Goal: Information Seeking & Learning: Learn about a topic

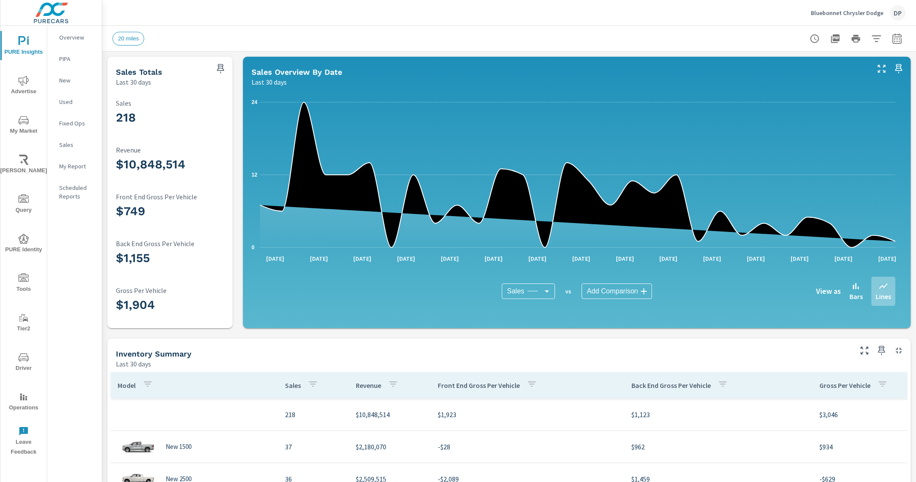
scroll to position [268, 0]
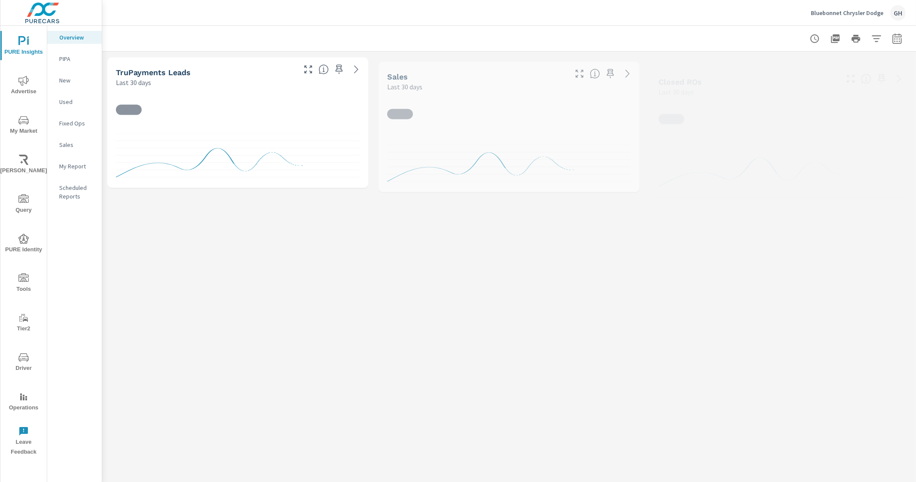
click at [76, 145] on p "Sales" at bounding box center [77, 144] width 36 height 9
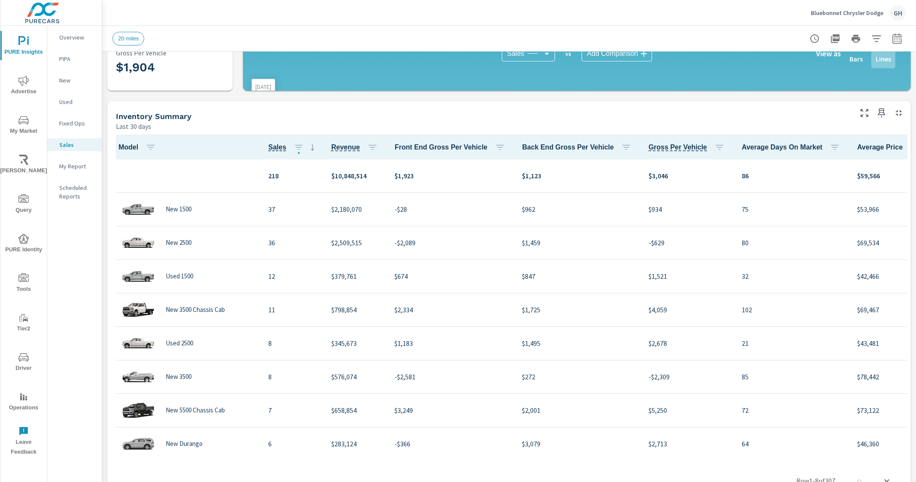
scroll to position [268, 0]
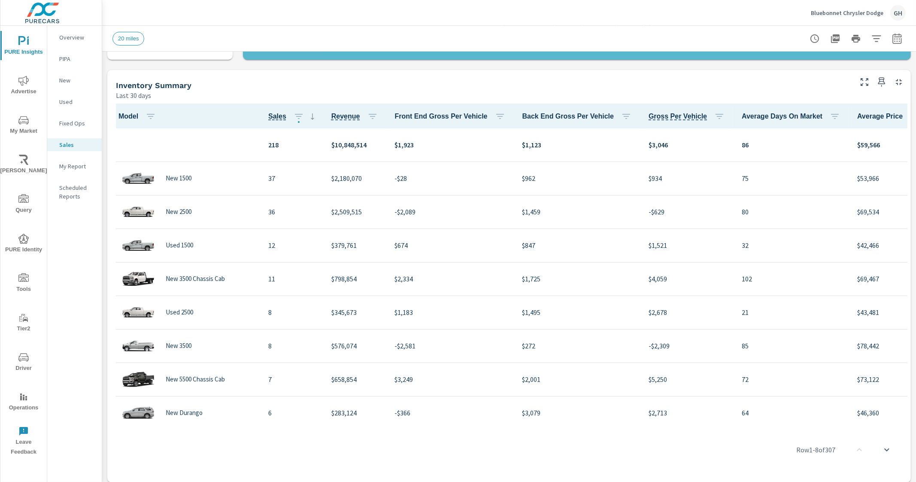
drag, startPoint x: 545, startPoint y: 424, endPoint x: 564, endPoint y: 423, distance: 18.5
click at [564, 424] on div "Row 1 - 8 of 307" at bounding box center [509, 450] width 797 height 52
drag, startPoint x: 591, startPoint y: 424, endPoint x: 605, endPoint y: 421, distance: 14.8
click at [605, 421] on div "Model Sales Revenue Front End Gross Per Vehicle Back End Gross Per Vehicle Gros…" at bounding box center [509, 290] width 797 height 375
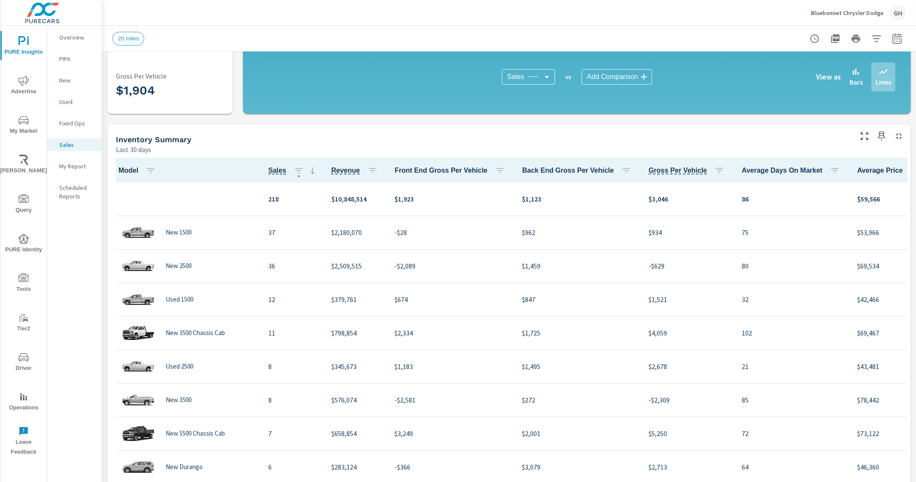
click at [916, 166] on icon "button" at bounding box center [929, 170] width 10 height 10
click at [867, 228] on span "Customize columns..." at bounding box center [876, 227] width 54 height 9
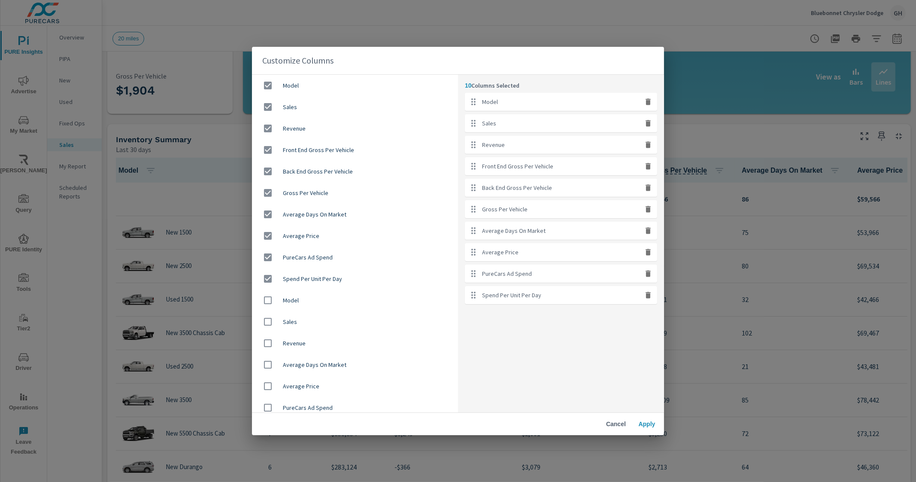
scroll to position [27, 0]
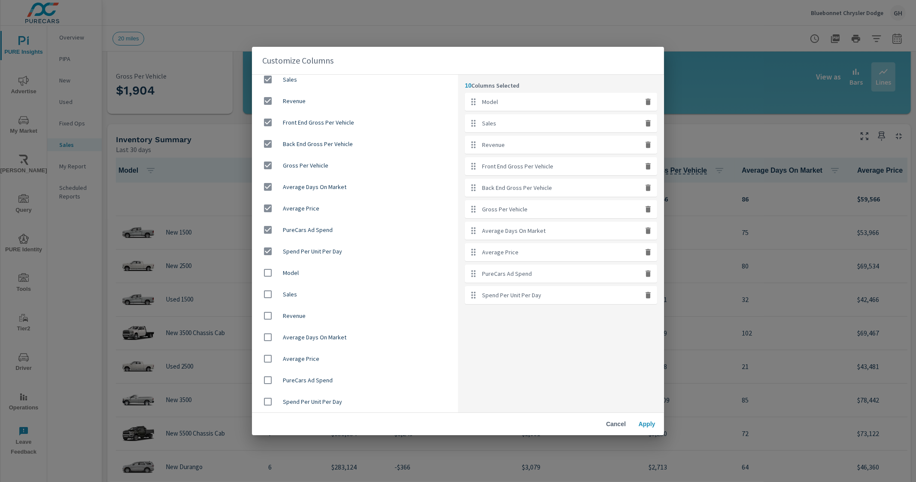
click at [616, 428] on button "Cancel" at bounding box center [615, 423] width 27 height 15
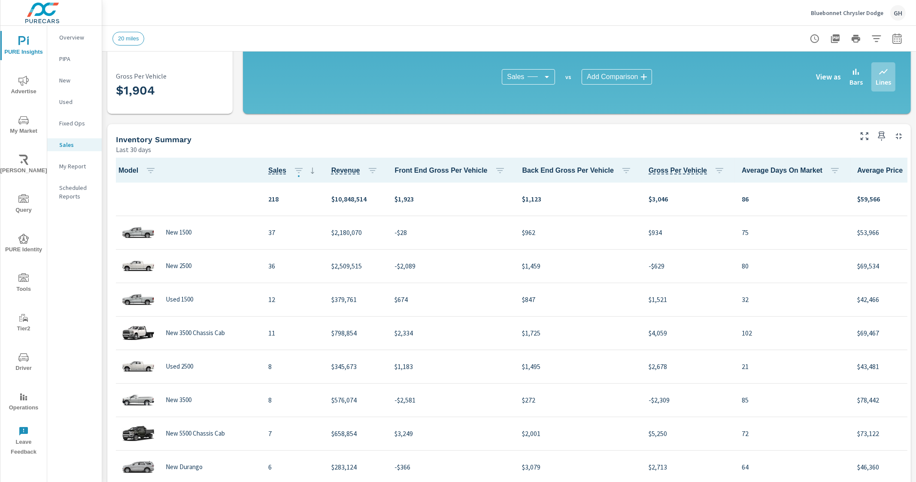
click at [916, 169] on icon "button" at bounding box center [929, 170] width 2 height 7
click at [887, 169] on div at bounding box center [458, 241] width 916 height 482
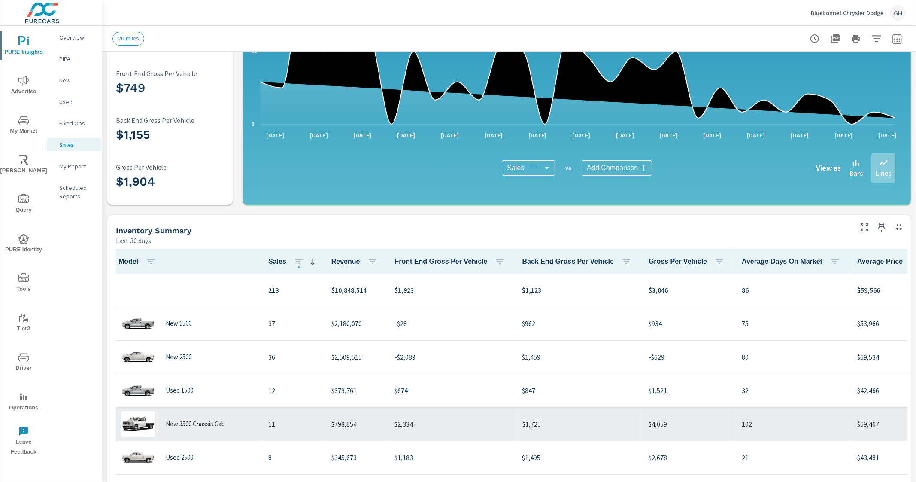
scroll to position [112, 0]
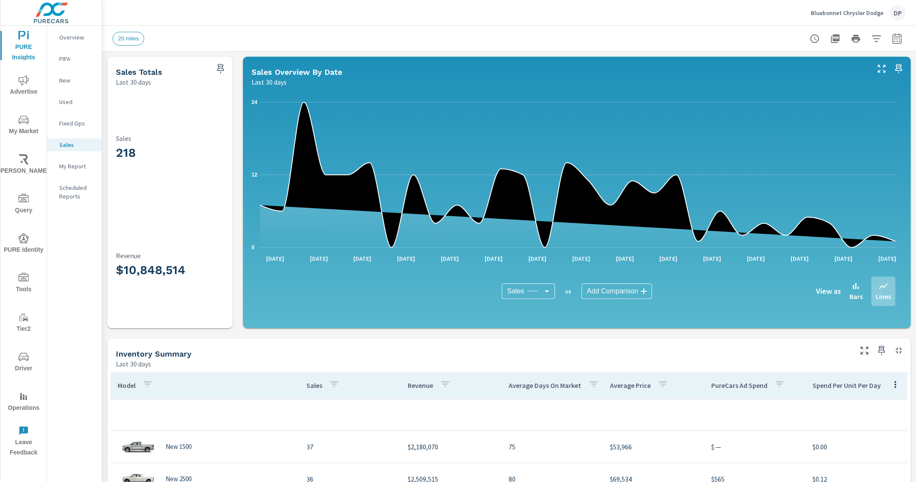
scroll to position [268, 0]
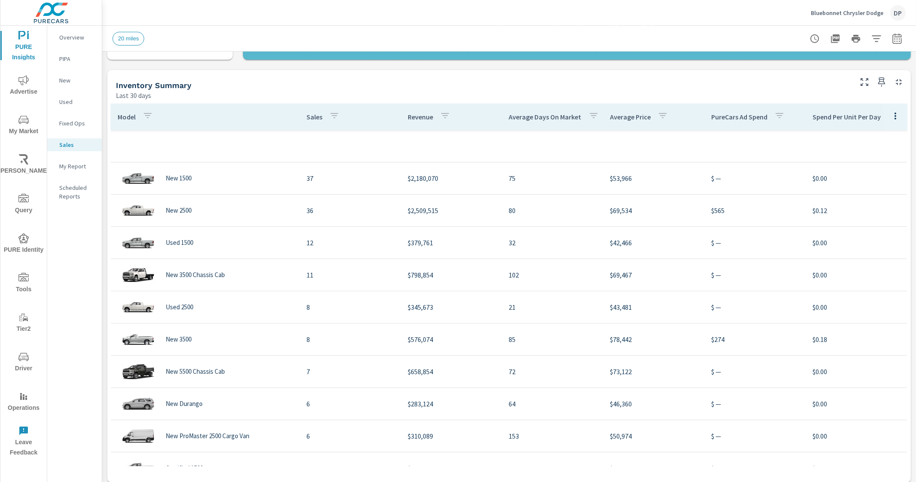
click at [21, 78] on icon "nav menu" at bounding box center [23, 80] width 10 height 10
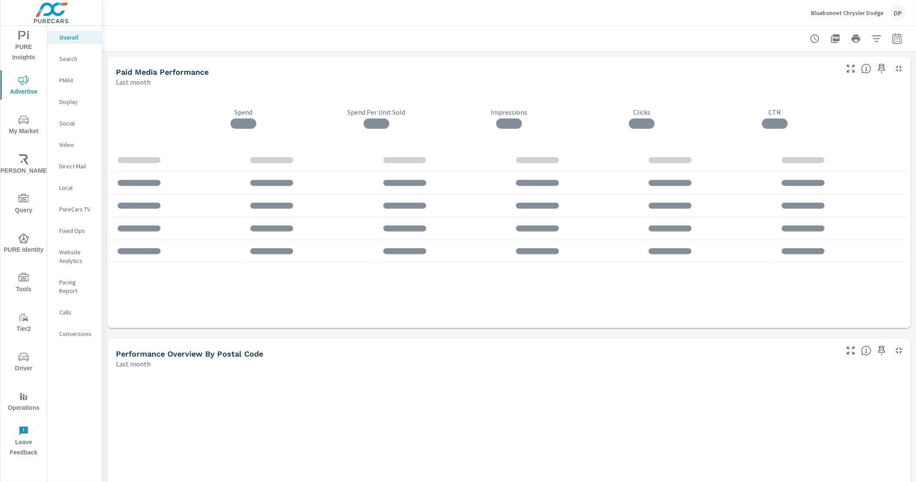
click at [16, 42] on span "PURE Insights" at bounding box center [23, 46] width 41 height 32
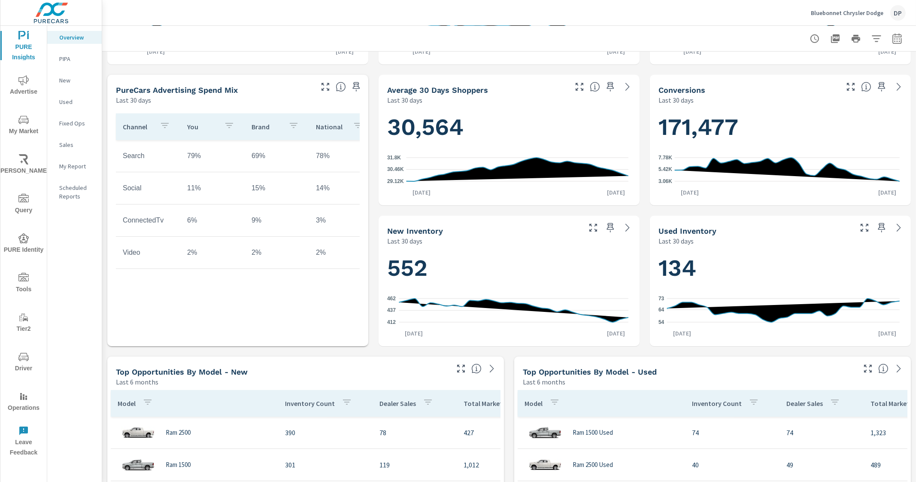
scroll to position [483, 0]
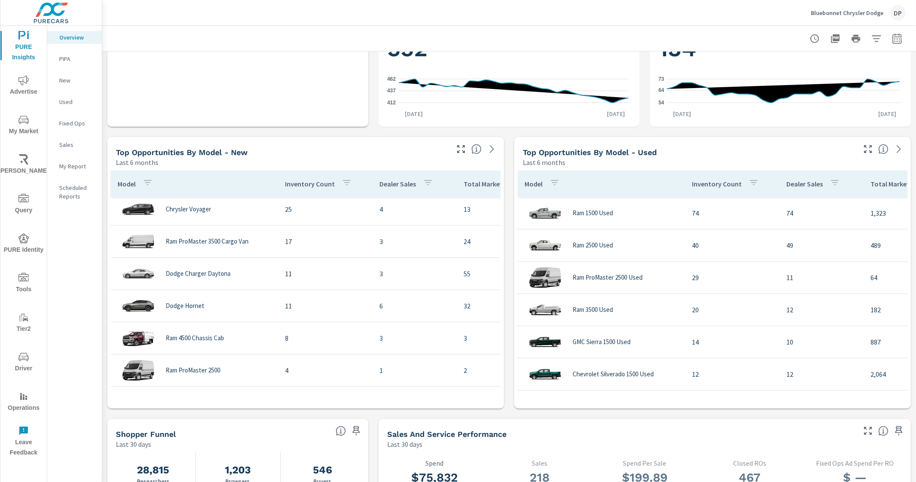
scroll to position [268, 0]
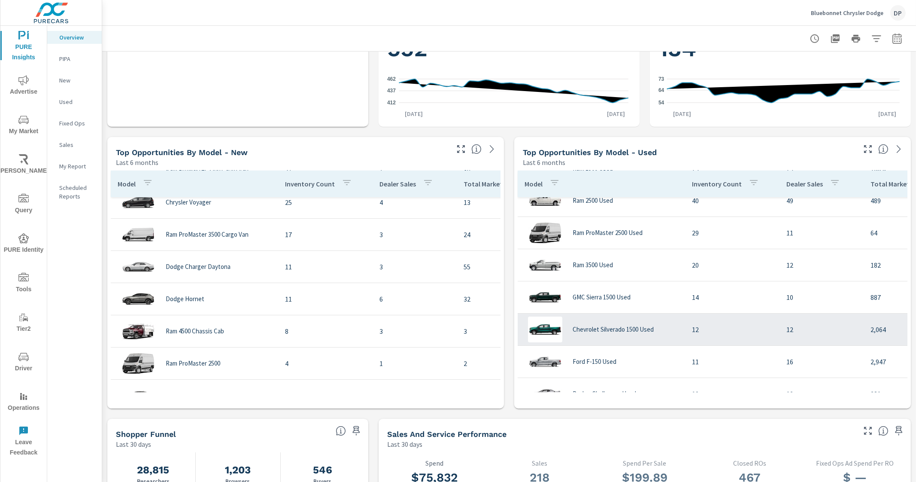
scroll to position [214, 0]
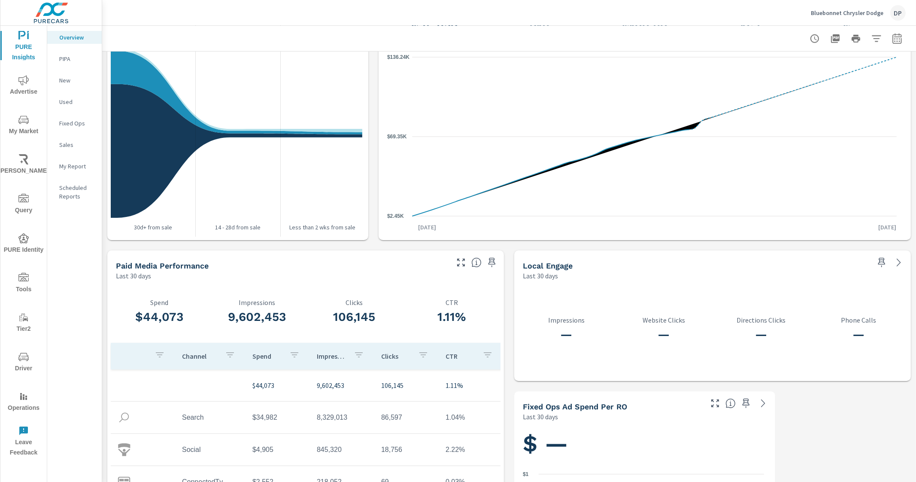
scroll to position [966, 0]
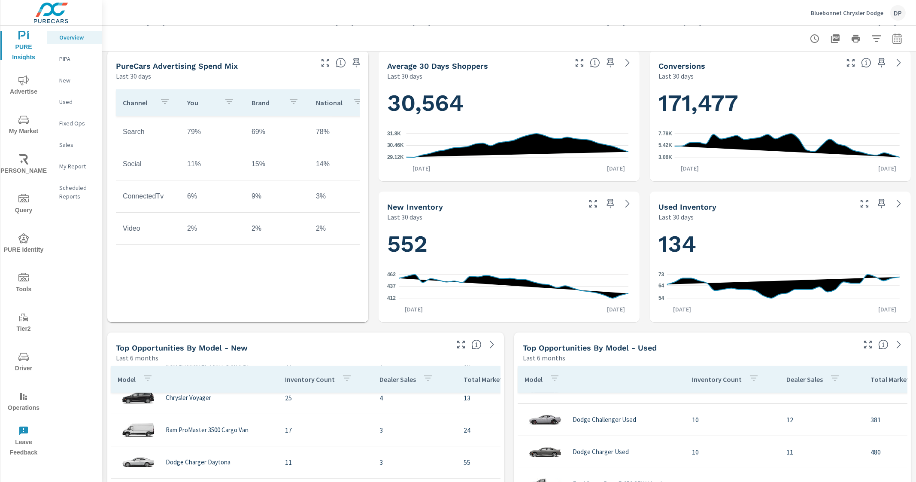
scroll to position [280, 0]
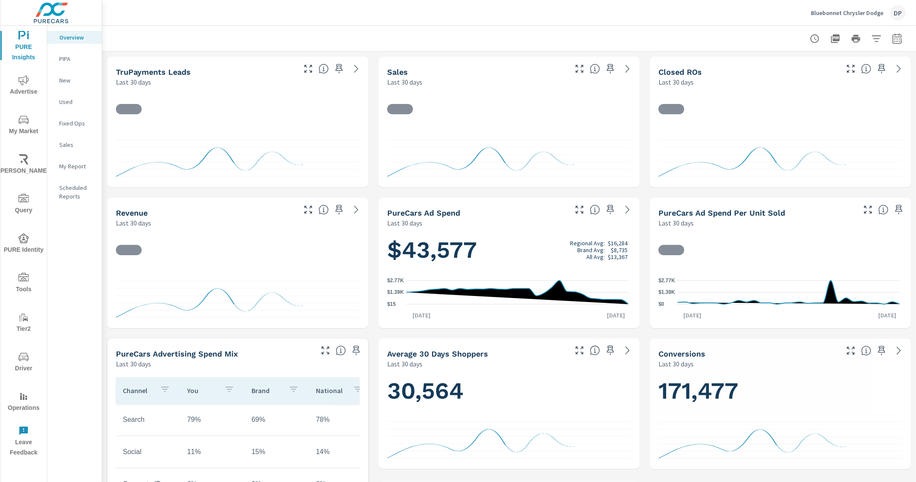
scroll to position [258, 0]
click at [67, 146] on p "Sales" at bounding box center [77, 144] width 36 height 9
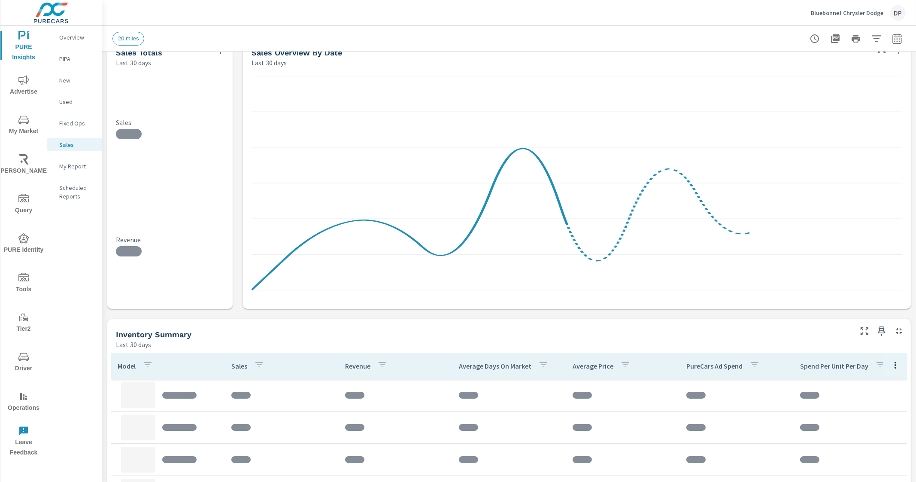
scroll to position [214, 0]
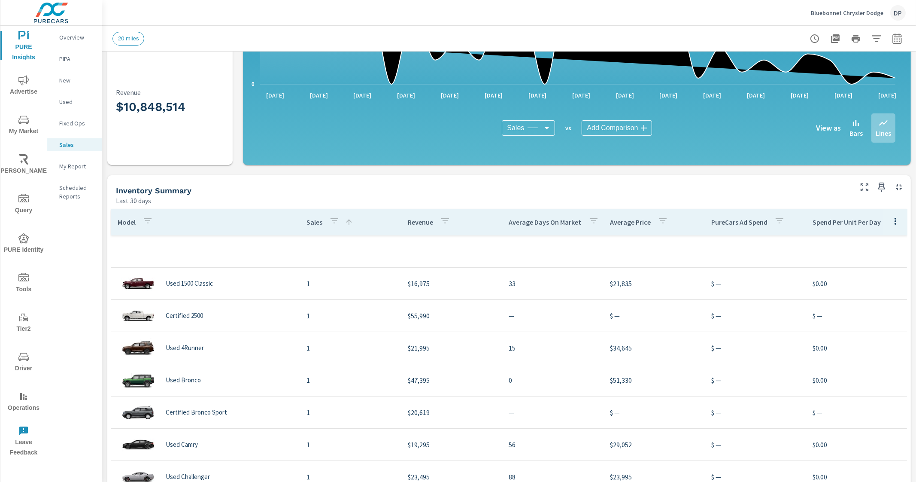
scroll to position [161, 0]
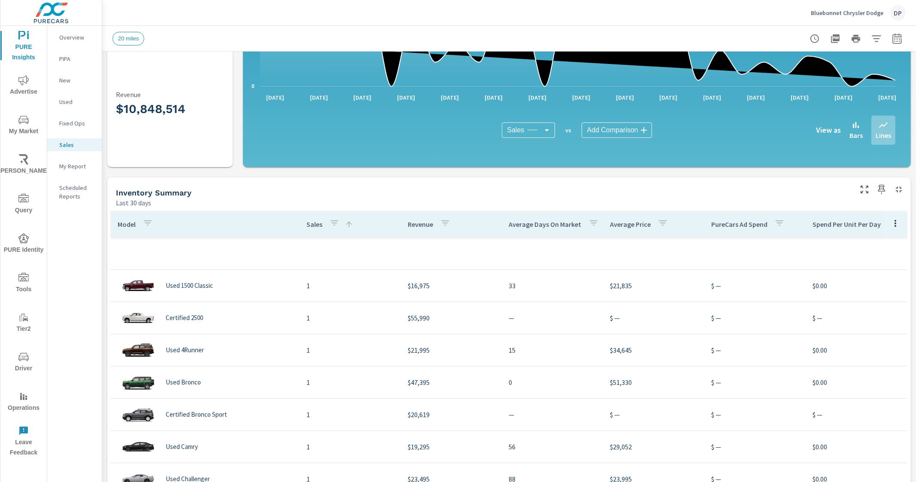
click at [315, 224] on p "Sales" at bounding box center [314, 224] width 16 height 9
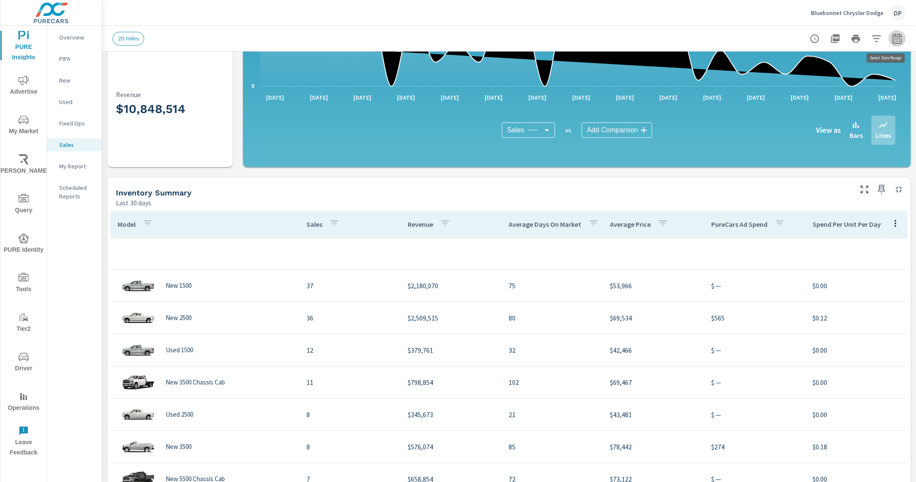
click at [892, 37] on icon "button" at bounding box center [897, 38] width 10 height 10
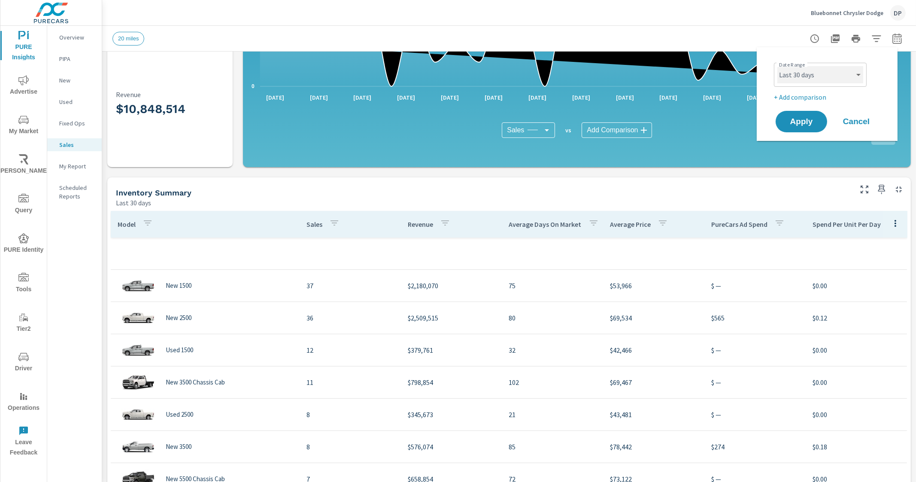
click at [837, 74] on select "Custom [DATE] Last week Last 7 days Last 14 days Last 30 days Last 45 days Last…" at bounding box center [820, 74] width 86 height 17
click at [837, 73] on select "Custom [DATE] Last week Last 7 days Last 14 days Last 30 days Last 45 days Last…" at bounding box center [820, 74] width 86 height 17
click at [777, 66] on select "Custom [DATE] Last week Last 7 days Last 14 days Last 30 days Last 45 days Last…" at bounding box center [820, 74] width 86 height 17
select select "Last 180 days"
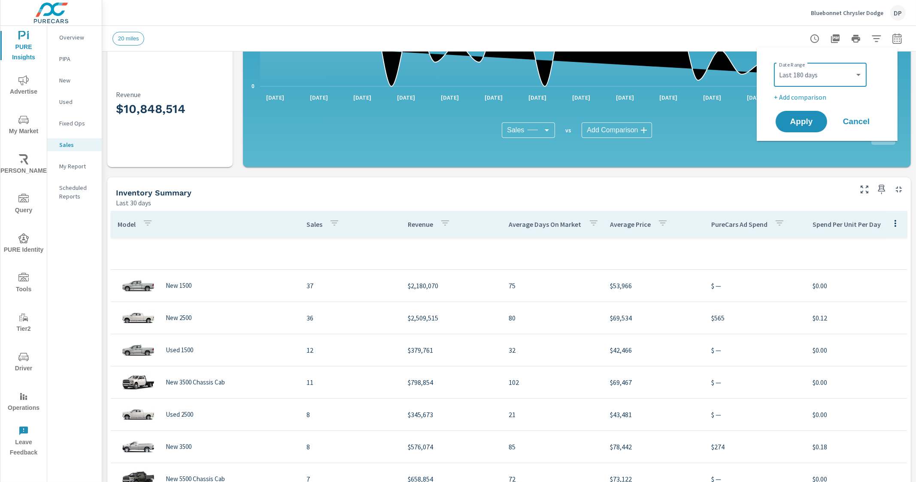
click at [805, 96] on p "+ Add comparison" at bounding box center [829, 97] width 110 height 10
select select "Previous period"
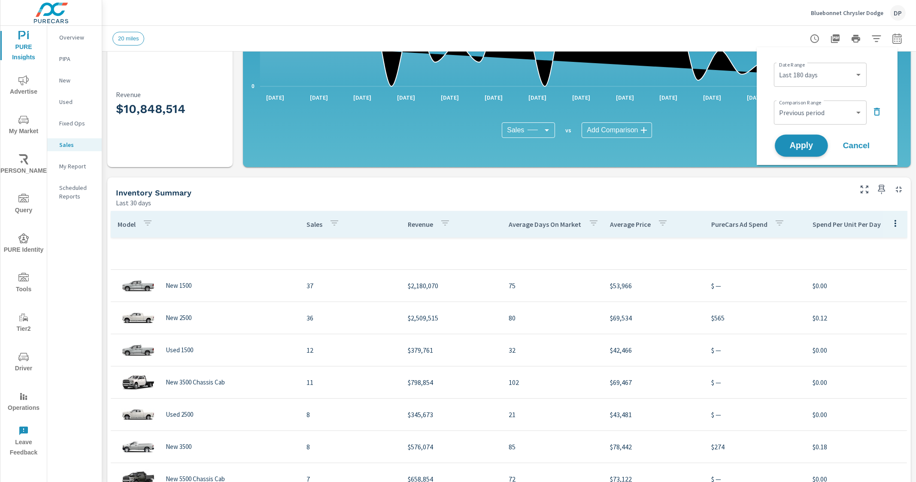
click at [799, 147] on span "Apply" at bounding box center [801, 146] width 35 height 8
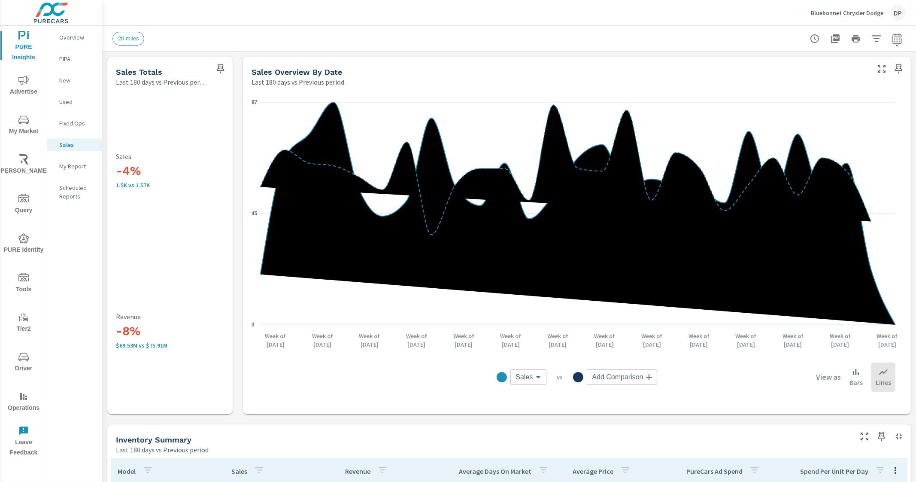
scroll to position [214, 0]
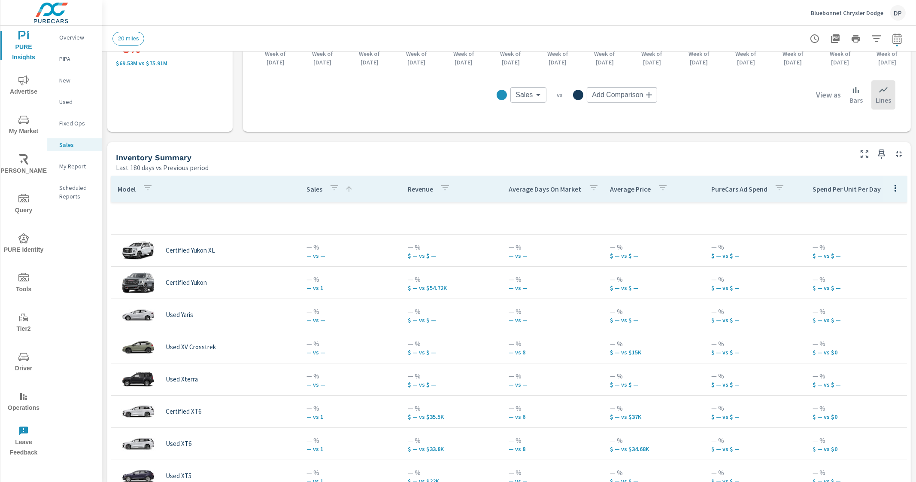
scroll to position [292, 0]
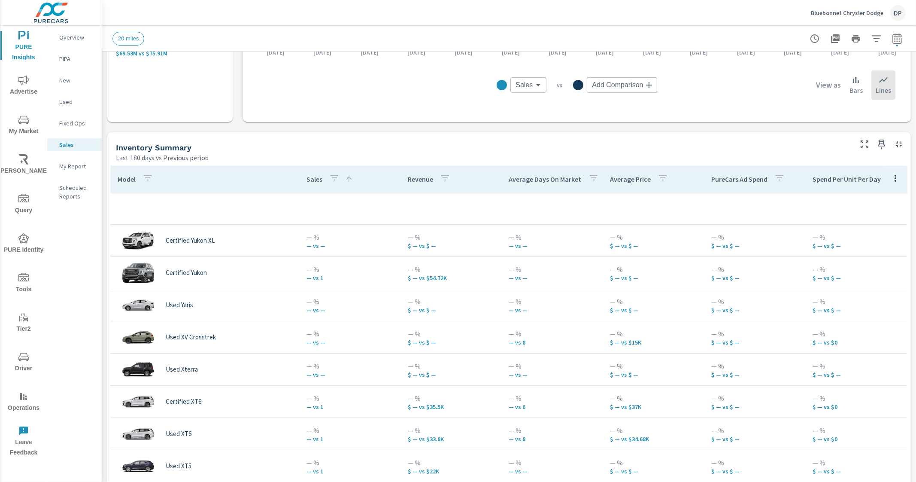
click at [306, 173] on div "Sales" at bounding box center [329, 179] width 47 height 20
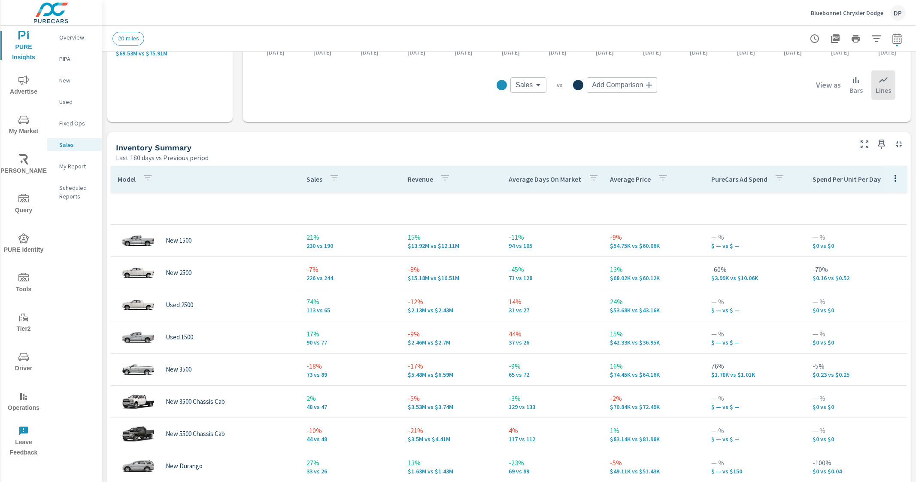
click at [307, 179] on p "Sales" at bounding box center [314, 179] width 16 height 9
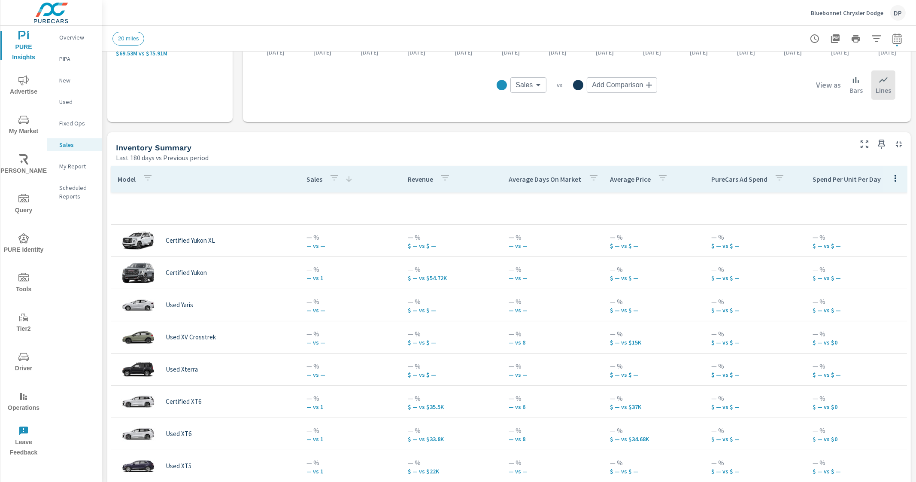
click at [307, 179] on p "Sales" at bounding box center [314, 179] width 16 height 9
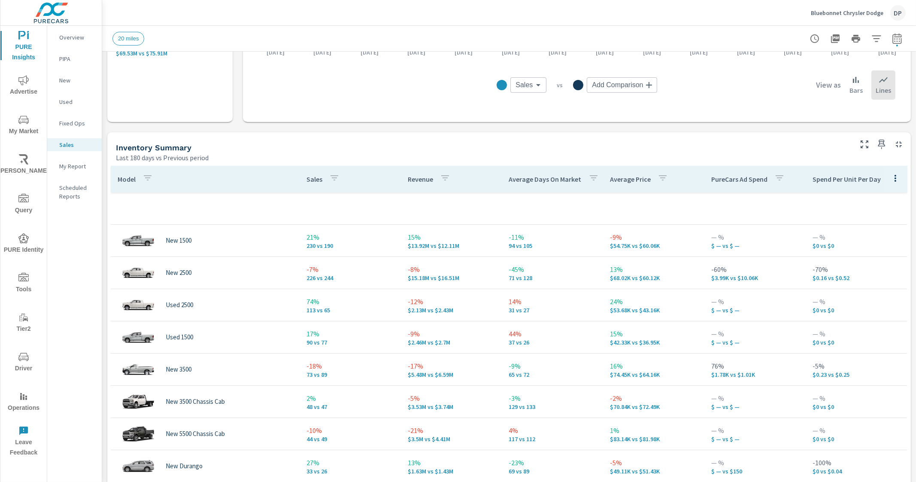
click at [309, 178] on p "Sales" at bounding box center [314, 179] width 16 height 9
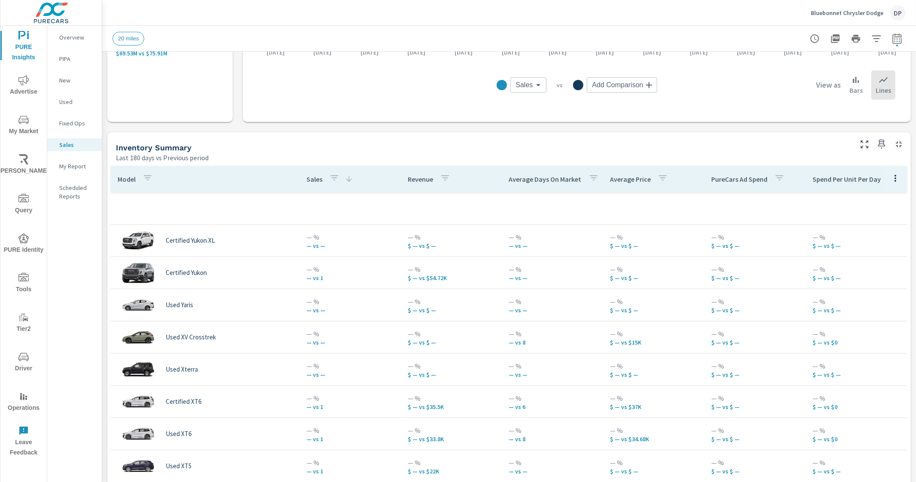
click at [311, 179] on p "Sales" at bounding box center [314, 179] width 16 height 9
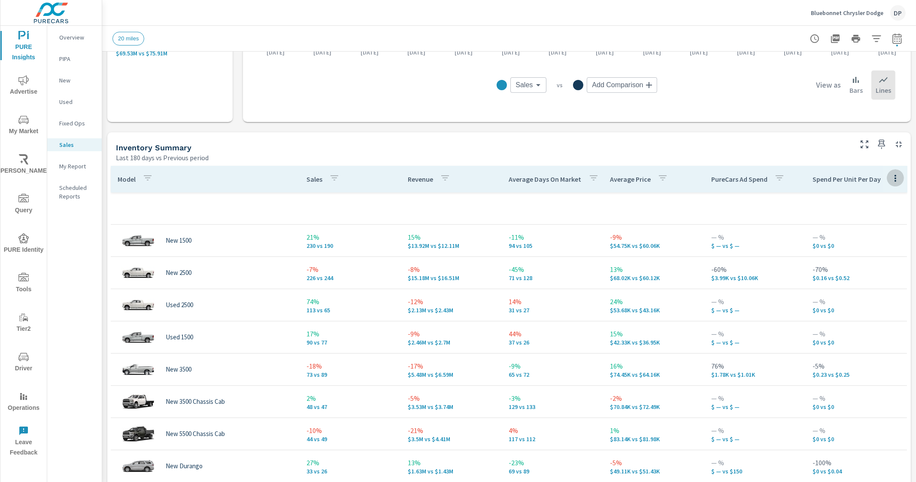
click at [895, 180] on icon "button" at bounding box center [896, 178] width 2 height 7
click at [858, 237] on span "Customize columns..." at bounding box center [876, 235] width 54 height 9
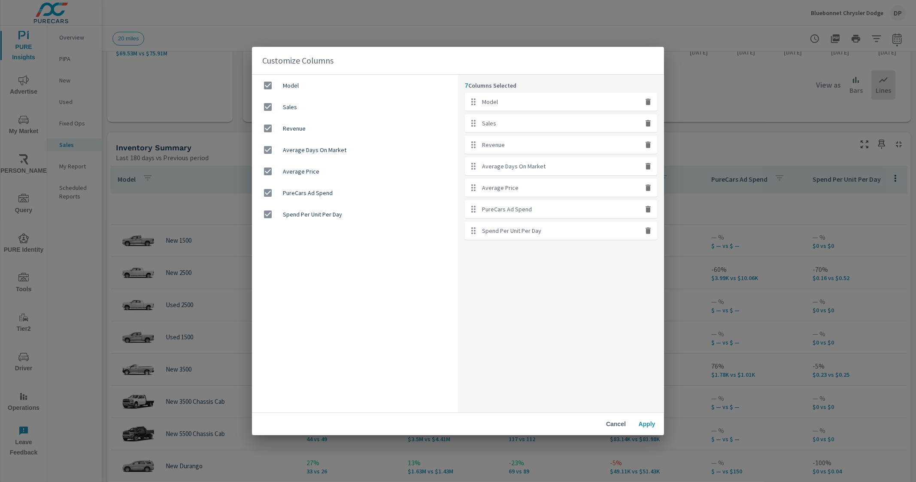
click at [613, 422] on span "Cancel" at bounding box center [616, 424] width 21 height 8
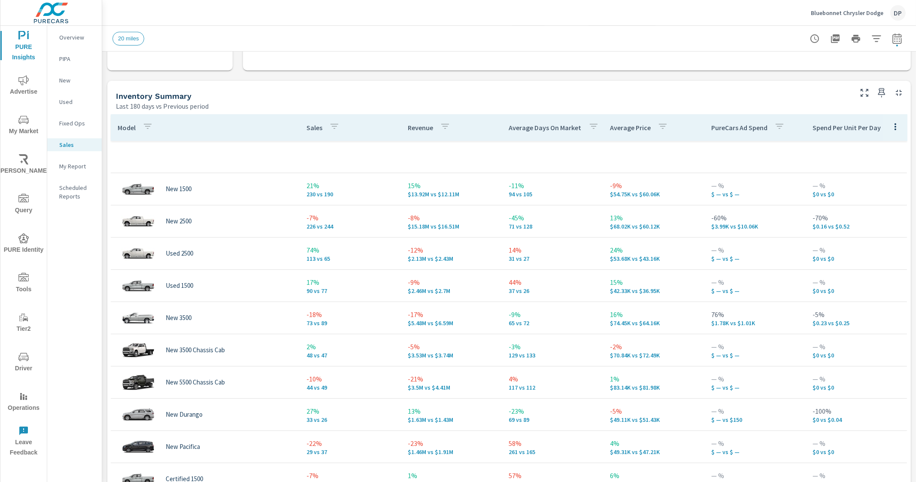
scroll to position [329, 0]
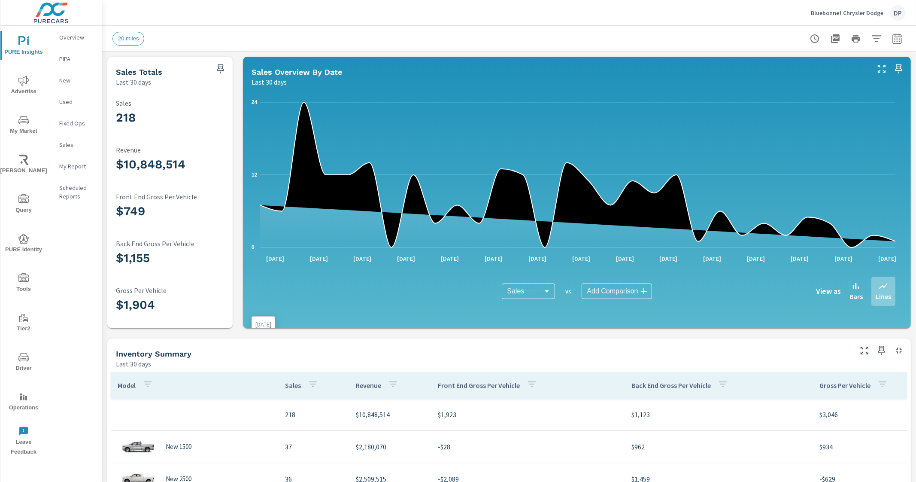
scroll to position [214, 0]
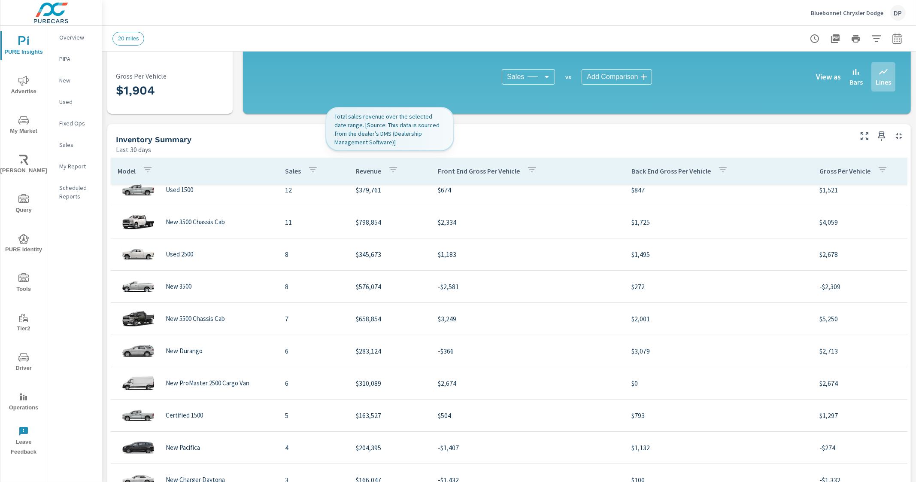
scroll to position [52, 0]
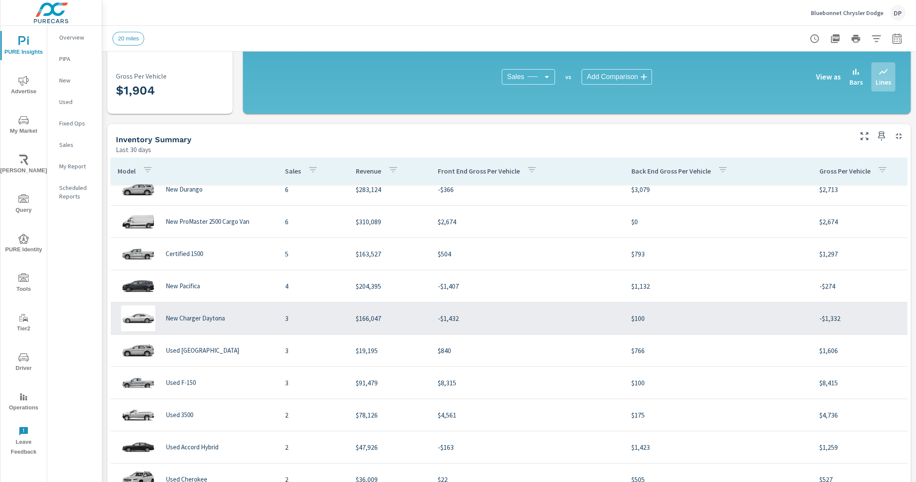
scroll to position [537, 0]
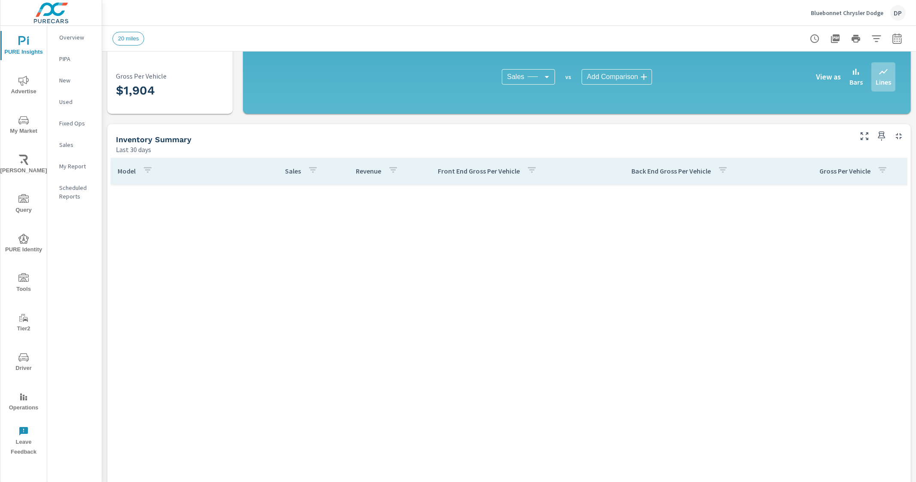
scroll to position [9592, 0]
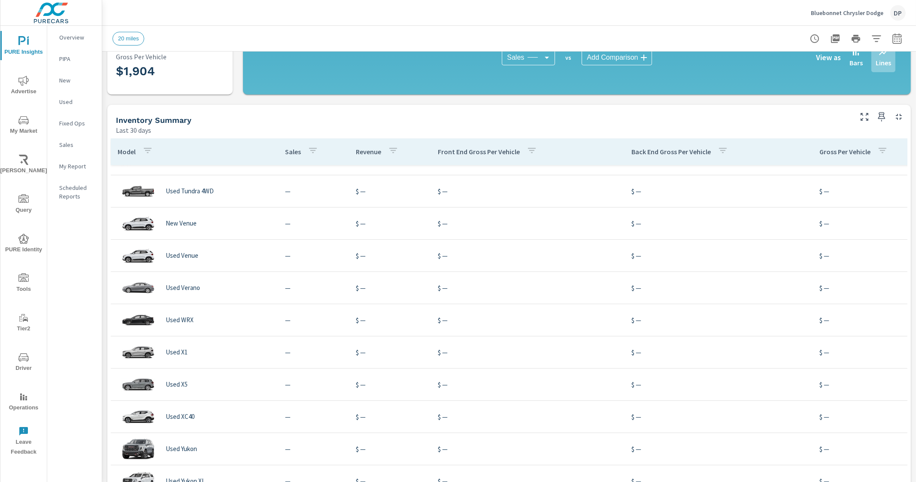
scroll to position [273, 0]
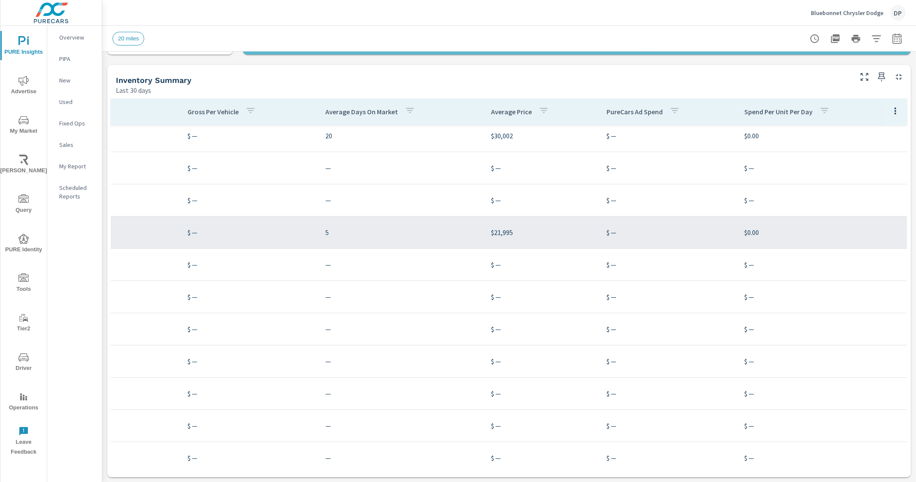
scroll to position [9109, 648]
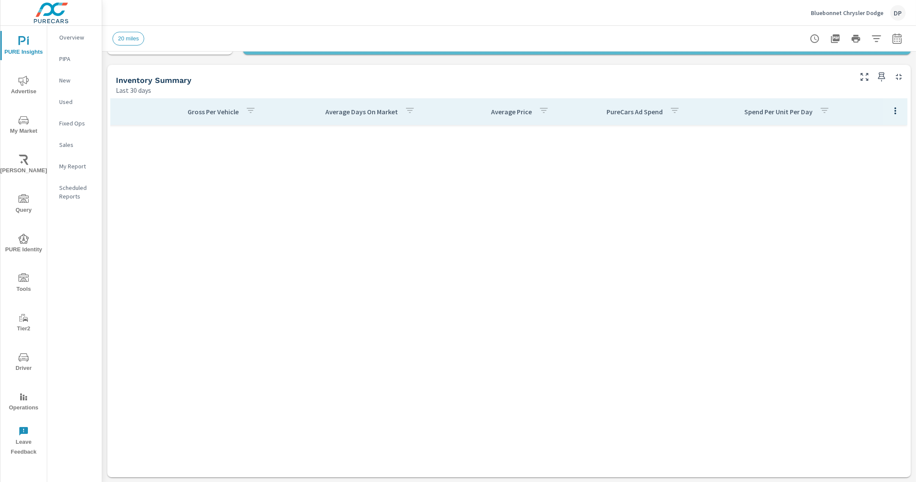
scroll to position [14, 648]
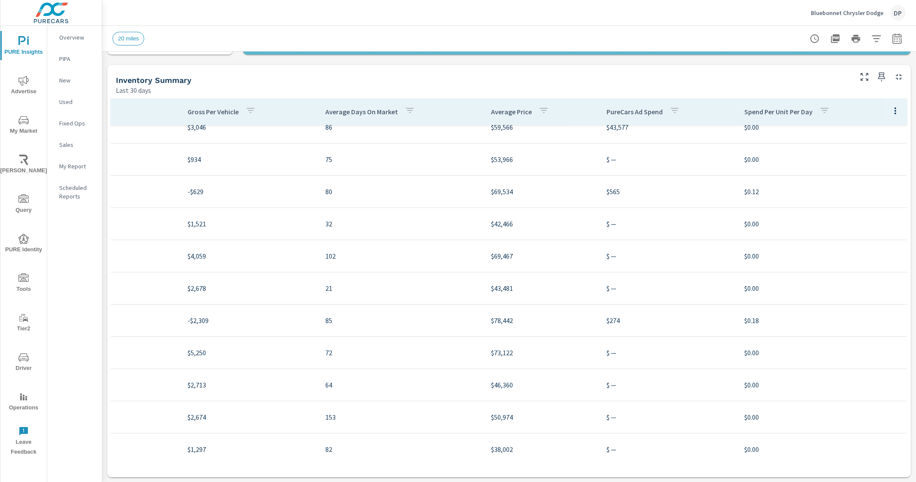
scroll to position [0, 648]
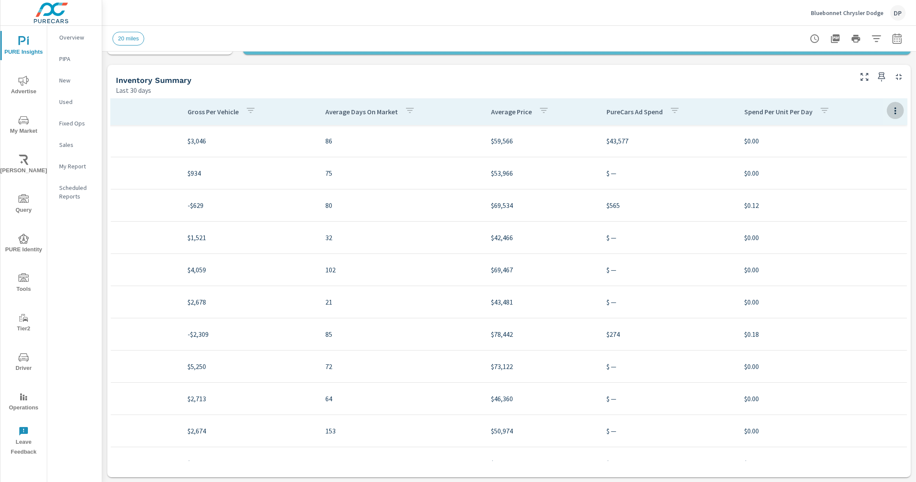
click at [890, 114] on icon "button" at bounding box center [895, 111] width 10 height 10
click at [867, 170] on span "Customize columns..." at bounding box center [876, 168] width 54 height 9
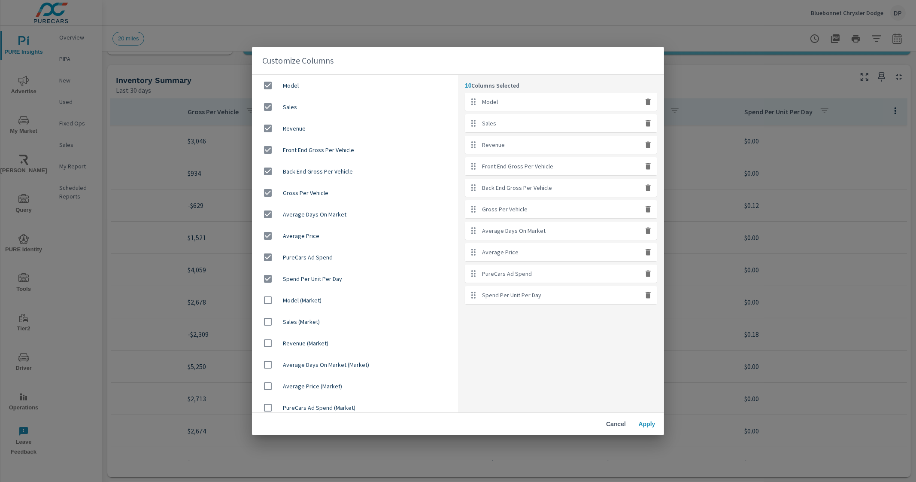
click at [614, 428] on button "Cancel" at bounding box center [615, 423] width 27 height 15
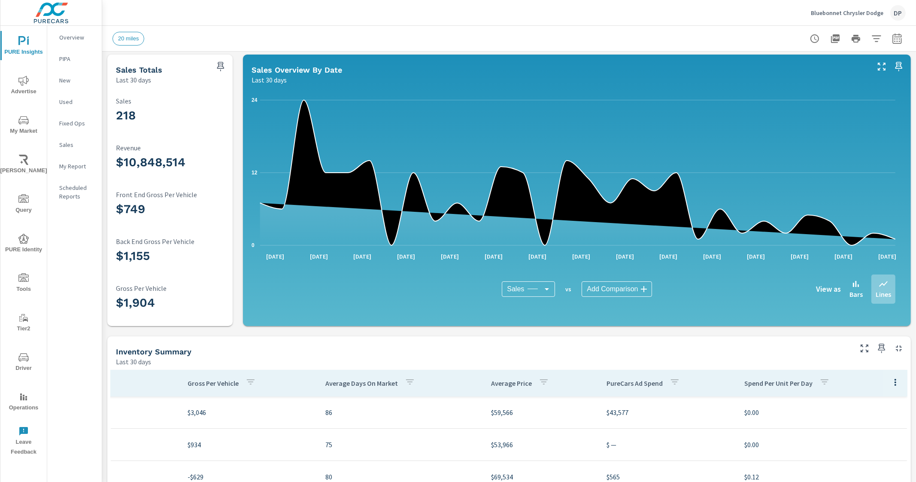
scroll to position [0, 0]
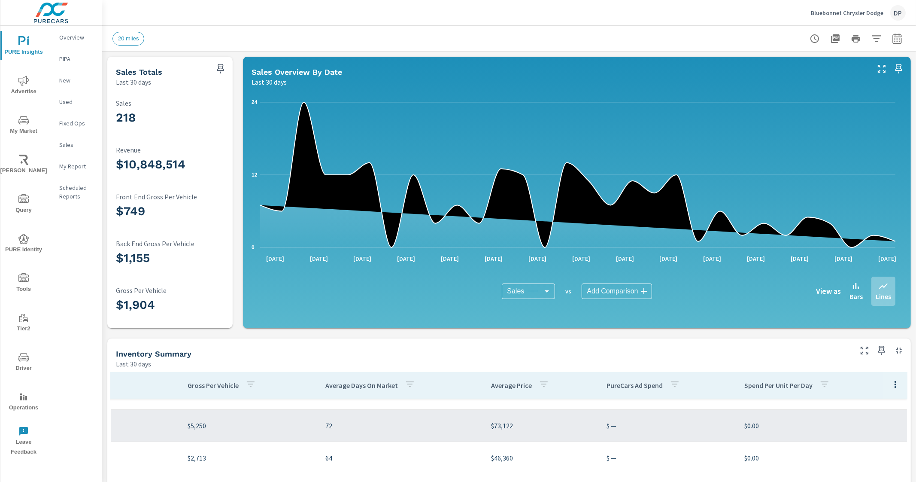
scroll to position [0, 648]
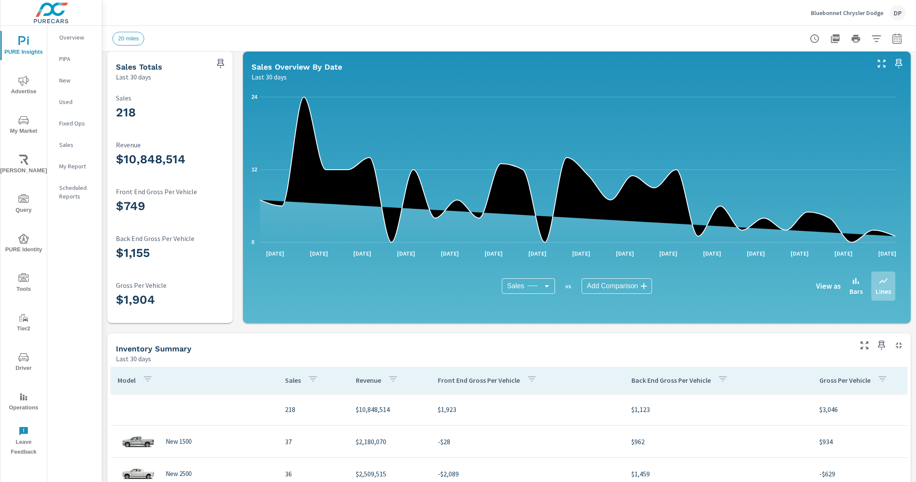
scroll to position [112, 0]
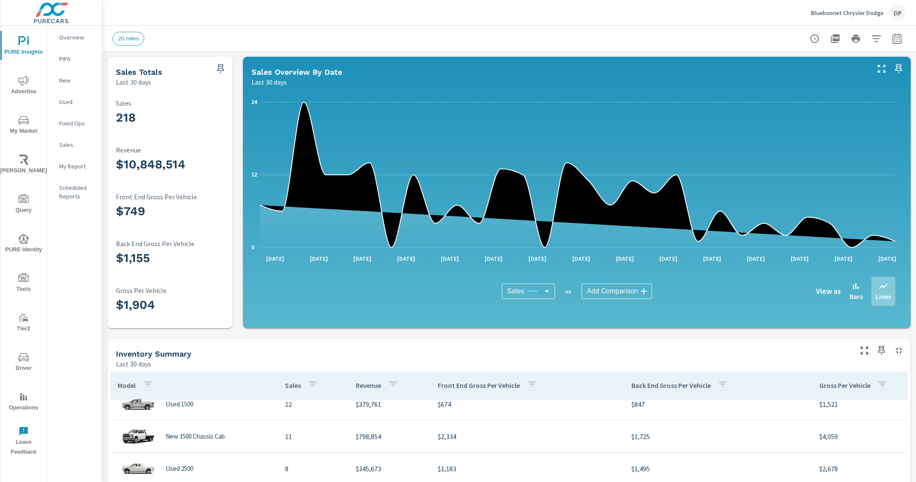
scroll to position [53, 0]
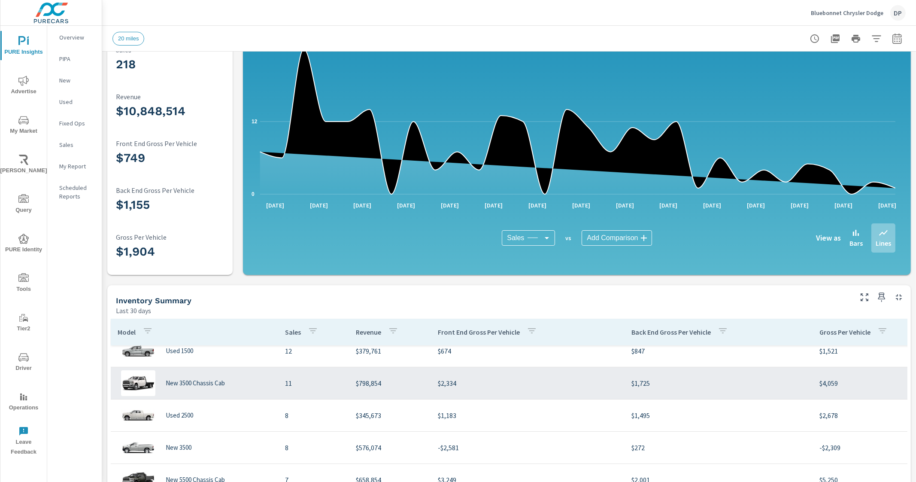
scroll to position [34, 0]
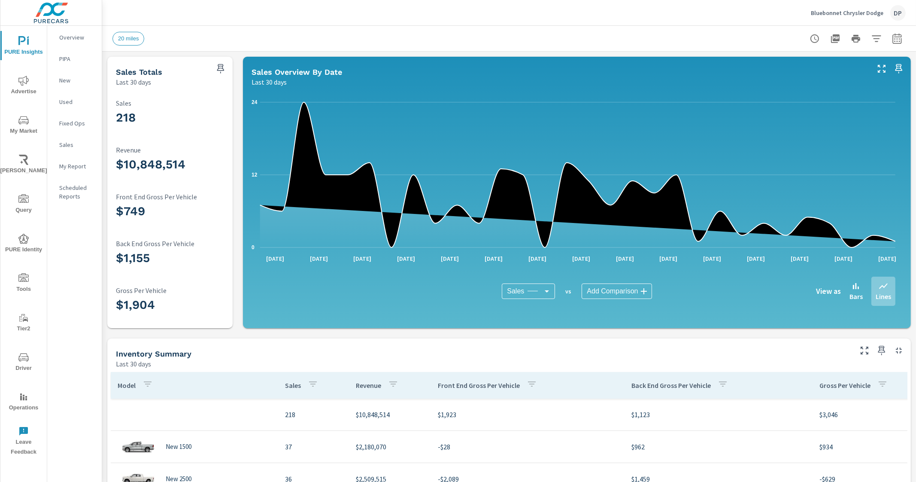
click at [892, 37] on icon "button" at bounding box center [897, 38] width 10 height 10
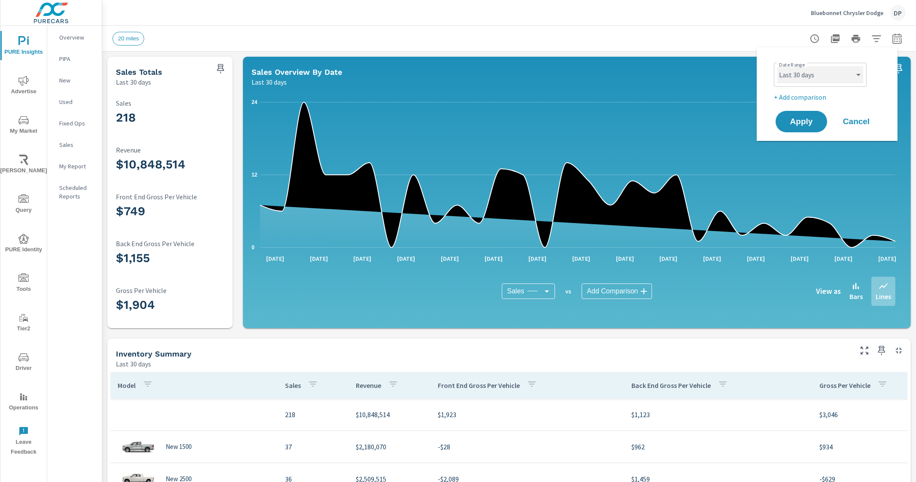
click at [840, 73] on select "Custom [DATE] Last week Last 7 days Last 14 days Last 30 days Last 45 days Last…" at bounding box center [820, 74] width 86 height 17
click at [777, 66] on select "Custom [DATE] Last week Last 7 days Last 14 days Last 30 days Last 45 days Last…" at bounding box center [820, 74] width 86 height 17
select select "Last 180 days"
click at [811, 94] on p "+ Add comparison" at bounding box center [829, 97] width 110 height 10
select select "Previous period"
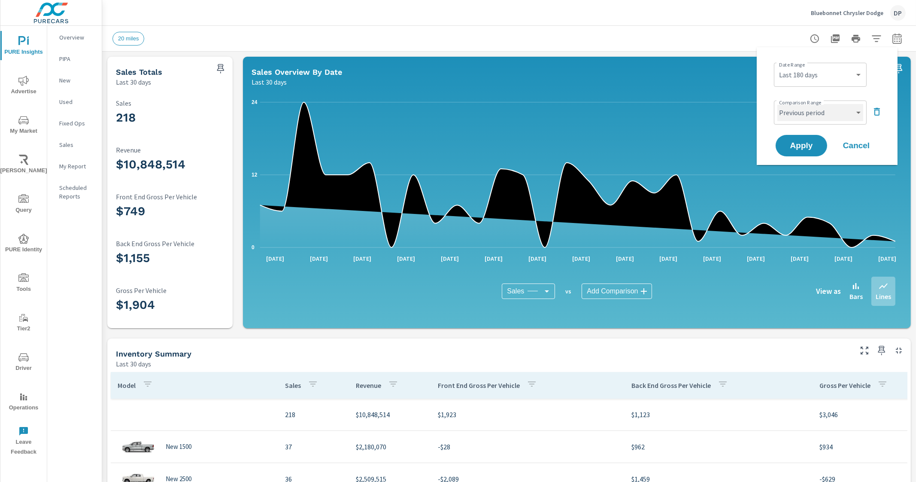
click at [804, 119] on select "Custom Previous period Previous month Previous year" at bounding box center [820, 112] width 86 height 17
click at [807, 108] on select "Custom Previous period Previous month Previous year" at bounding box center [820, 112] width 86 height 17
click at [801, 143] on span "Apply" at bounding box center [801, 146] width 35 height 8
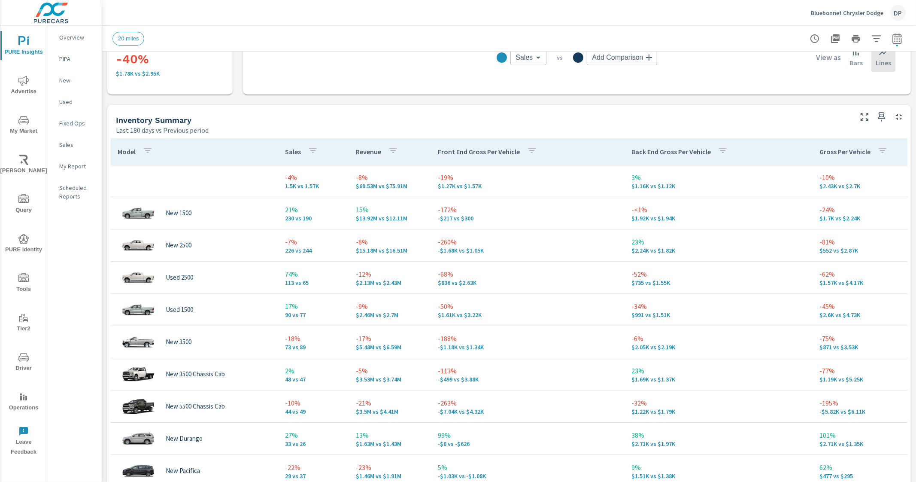
scroll to position [322, 0]
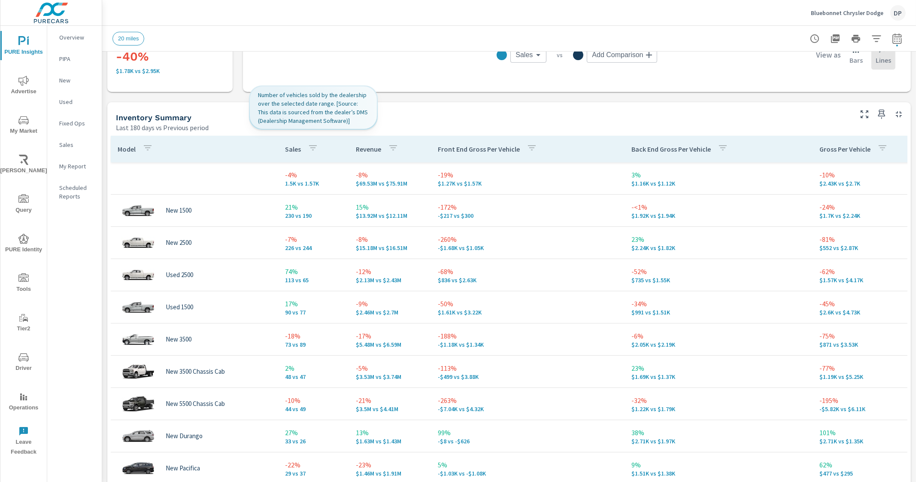
click at [294, 151] on p "Sales" at bounding box center [293, 149] width 16 height 9
click at [294, 149] on p "Sales" at bounding box center [293, 149] width 16 height 9
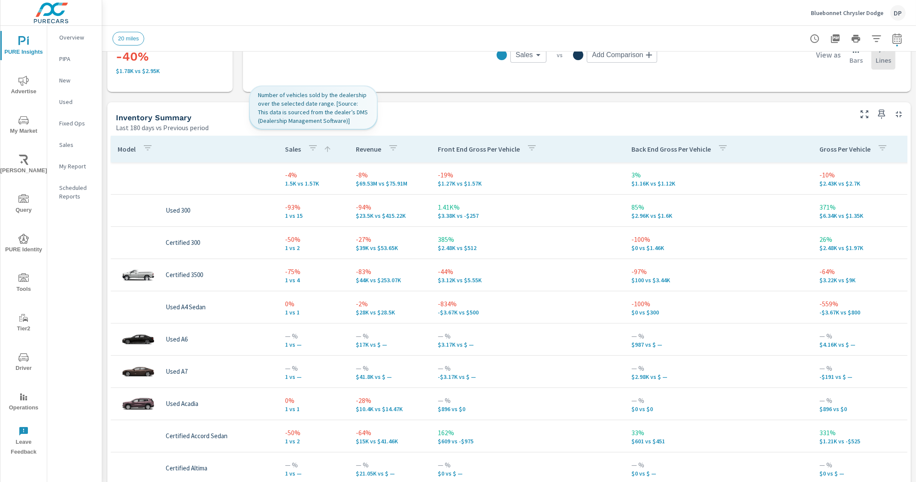
click at [294, 149] on p "Sales" at bounding box center [293, 149] width 16 height 9
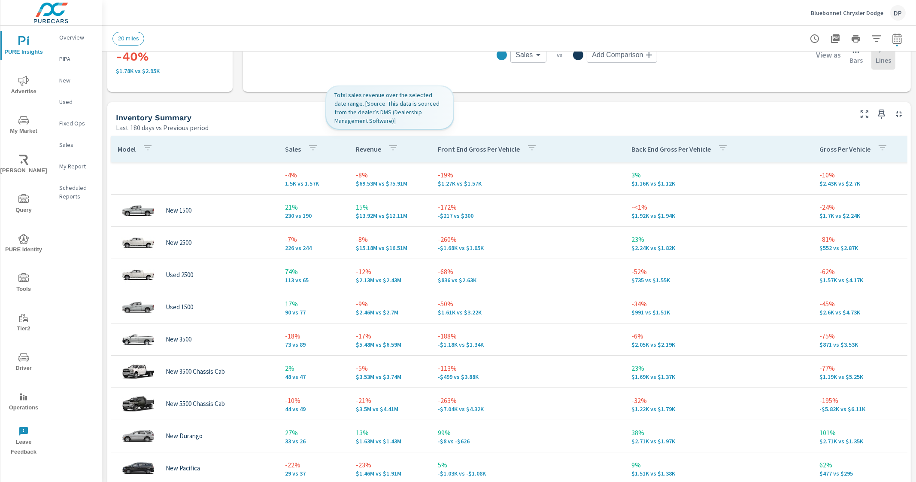
click at [371, 150] on p "Revenue" at bounding box center [368, 149] width 25 height 9
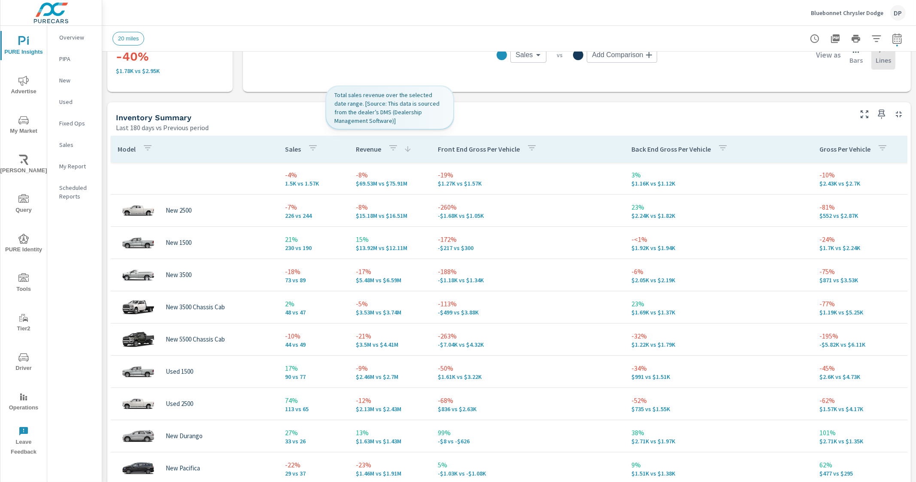
click at [371, 150] on p "Revenue" at bounding box center [368, 149] width 25 height 9
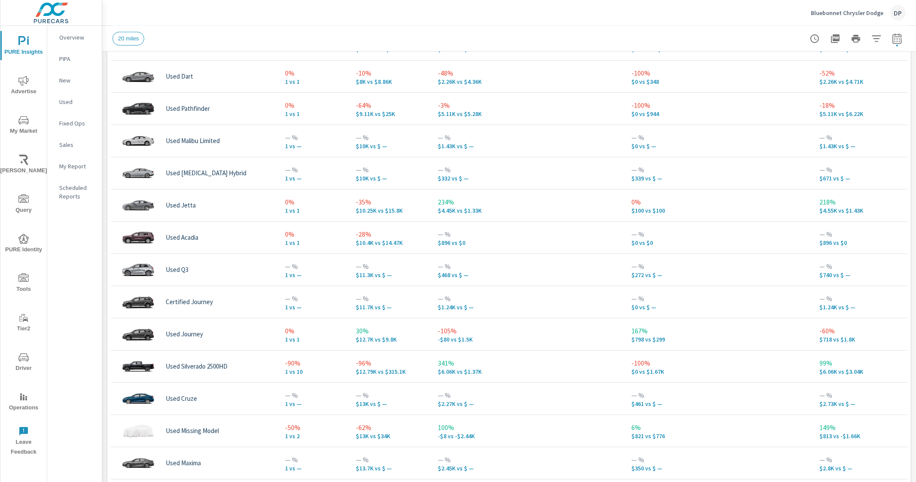
scroll to position [488, 0]
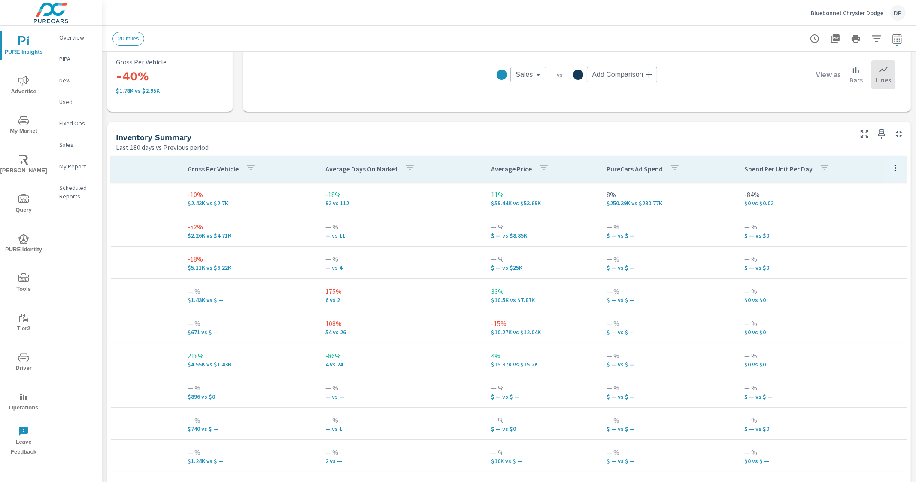
scroll to position [220, 0]
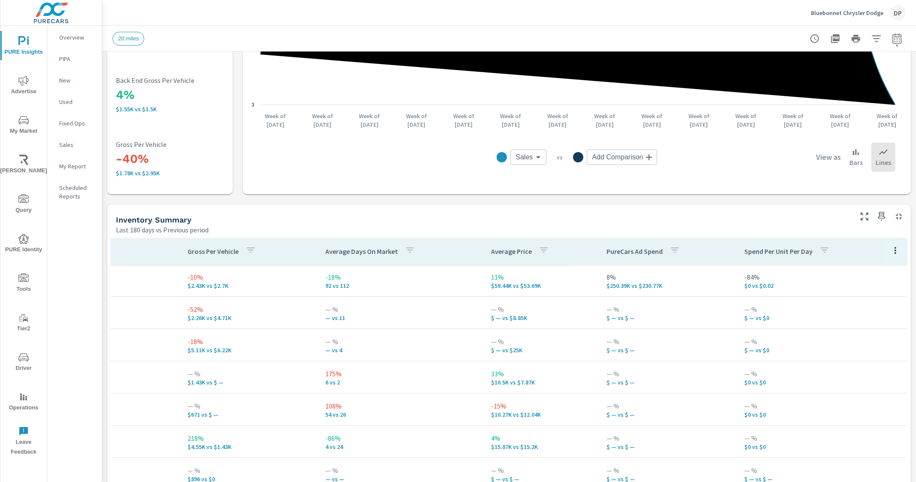
click at [890, 254] on icon "button" at bounding box center [895, 250] width 10 height 10
click at [858, 311] on span "Customize columns..." at bounding box center [876, 307] width 54 height 9
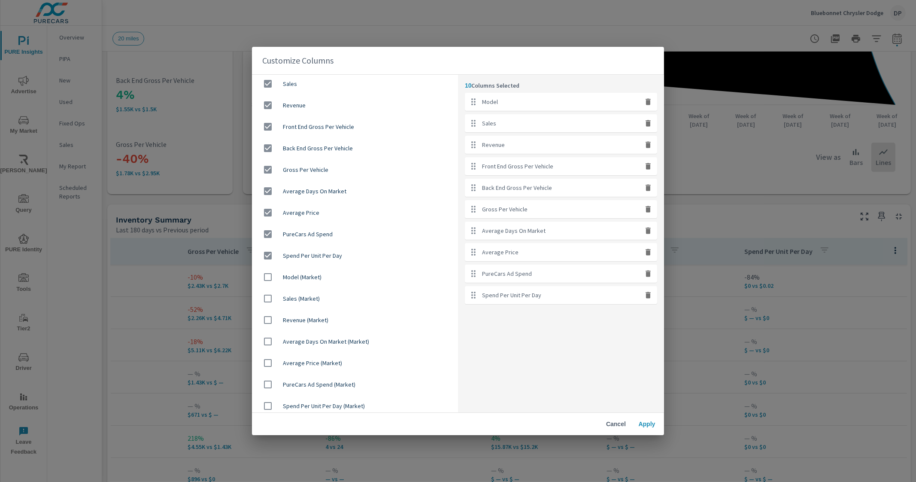
scroll to position [27, 0]
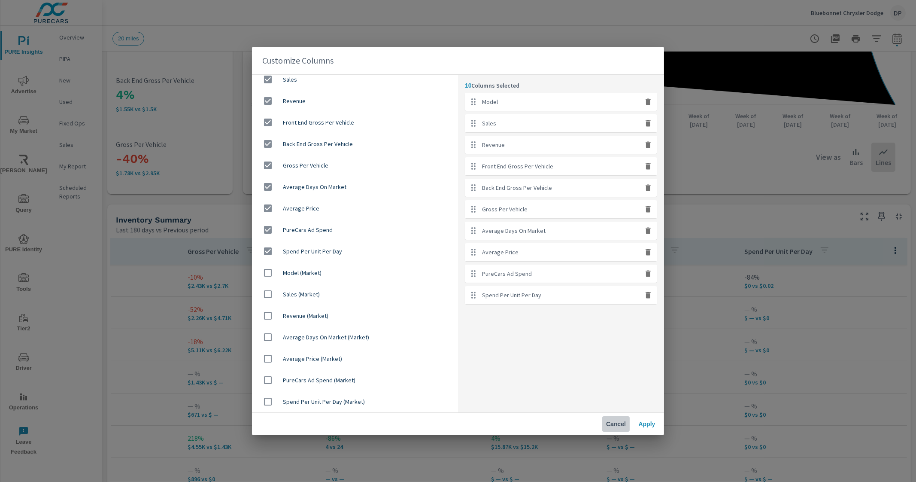
click at [618, 418] on button "Cancel" at bounding box center [615, 423] width 27 height 15
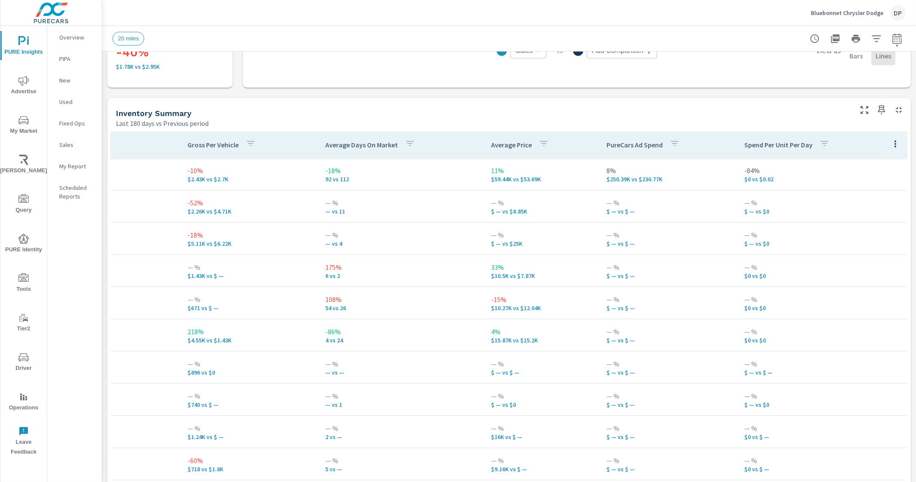
scroll to position [327, 0]
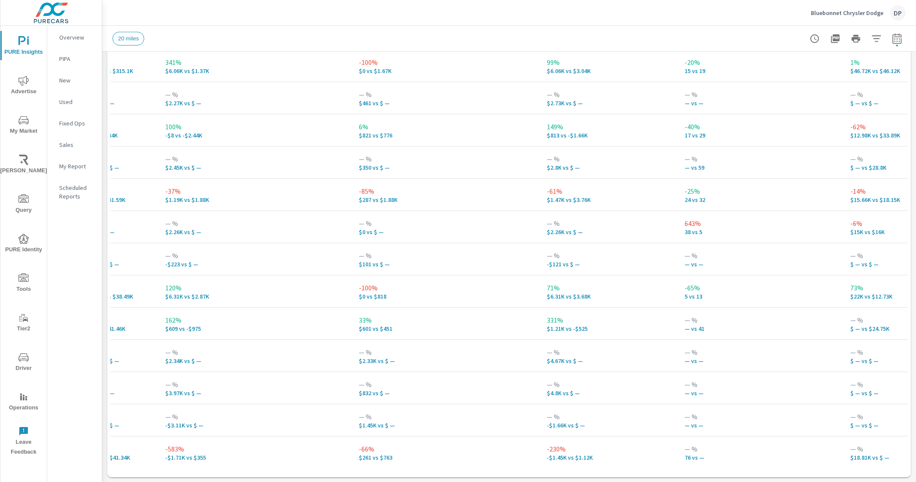
scroll to position [268, 50]
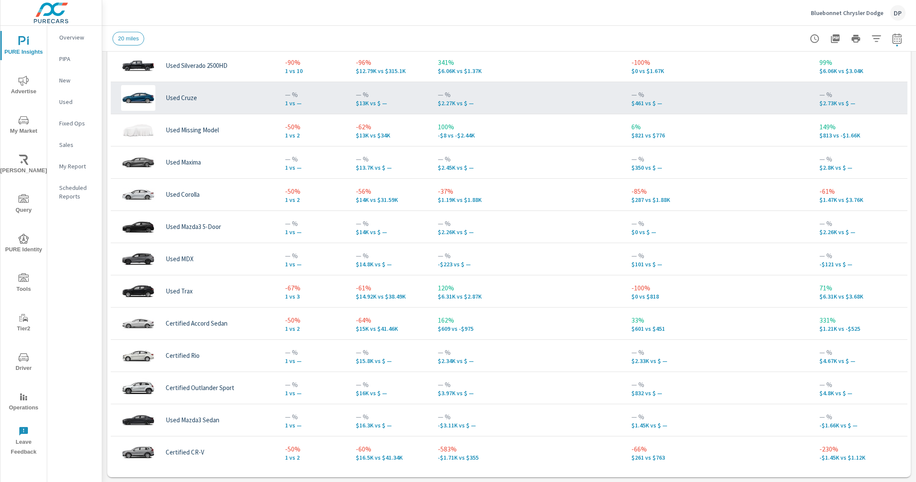
scroll to position [9, 0]
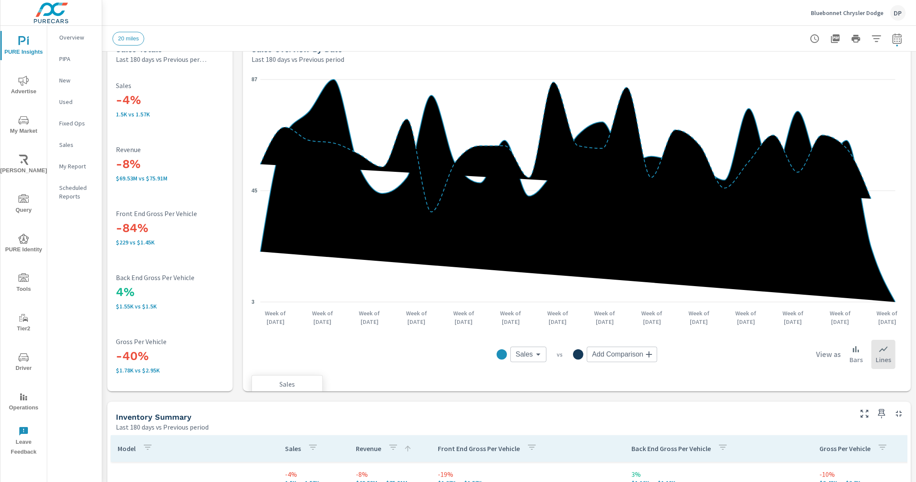
scroll to position [59, 0]
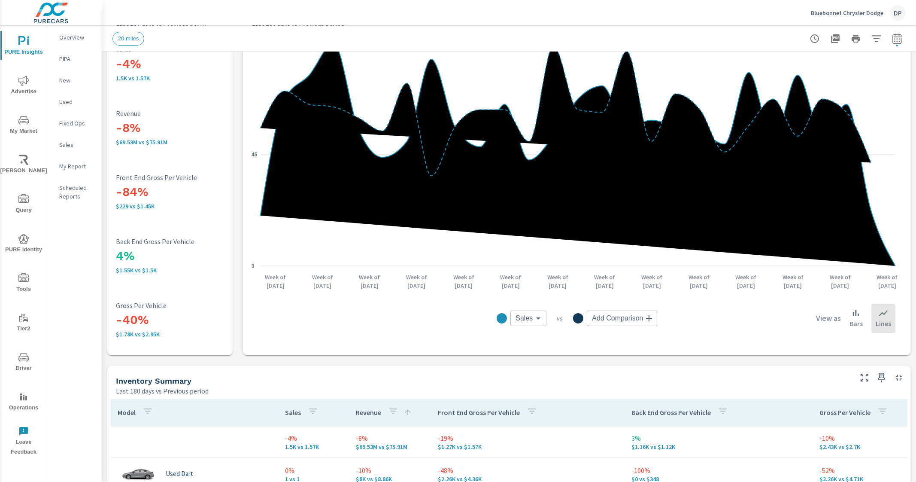
click at [892, 39] on icon "button" at bounding box center [897, 38] width 10 height 10
select select "Last 180 days"
select select "Previous period"
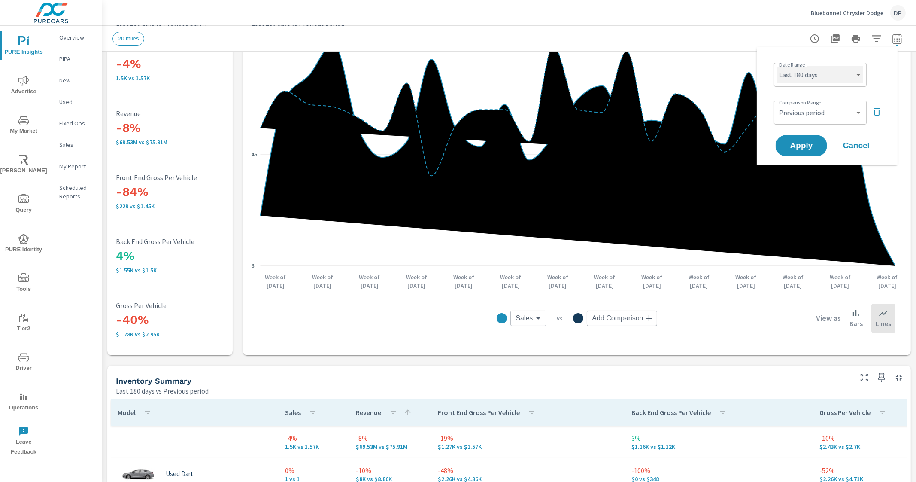
click at [837, 79] on select "Custom [DATE] Last week Last 7 days Last 14 days Last 30 days Last 45 days Last…" at bounding box center [820, 74] width 86 height 17
click at [777, 66] on select "Custom [DATE] Last week Last 7 days Last 14 days Last 30 days Last 45 days Last…" at bounding box center [820, 74] width 86 height 17
select select "Last 30 days"
click at [825, 122] on div "Custom Previous period Previous month Previous year ​" at bounding box center [820, 112] width 93 height 24
click at [878, 116] on icon "button" at bounding box center [877, 111] width 10 height 10
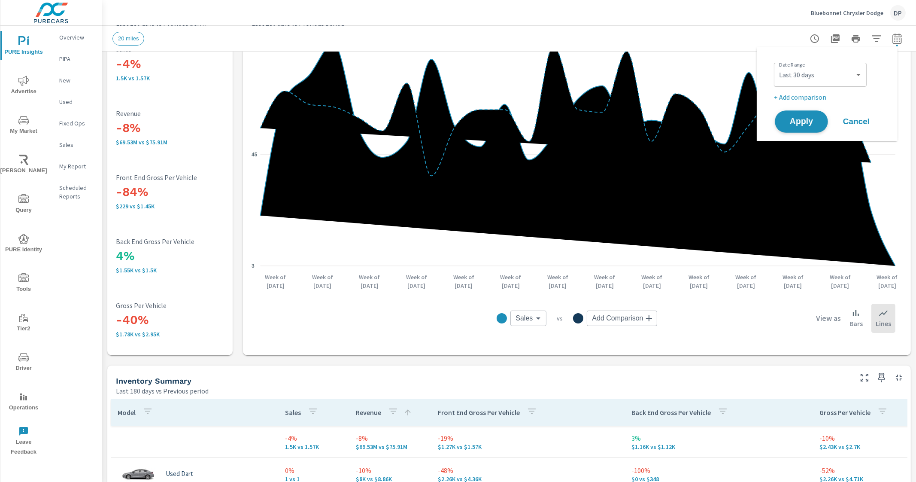
click at [806, 119] on span "Apply" at bounding box center [801, 122] width 35 height 8
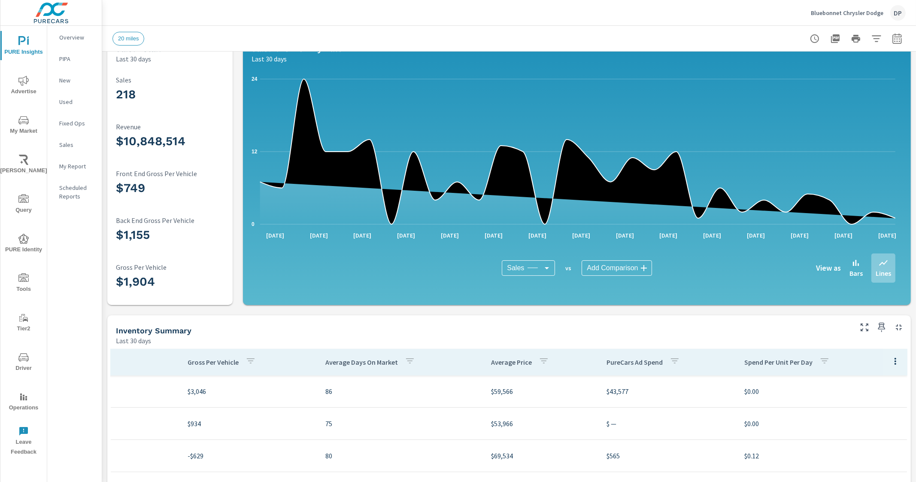
scroll to position [59, 0]
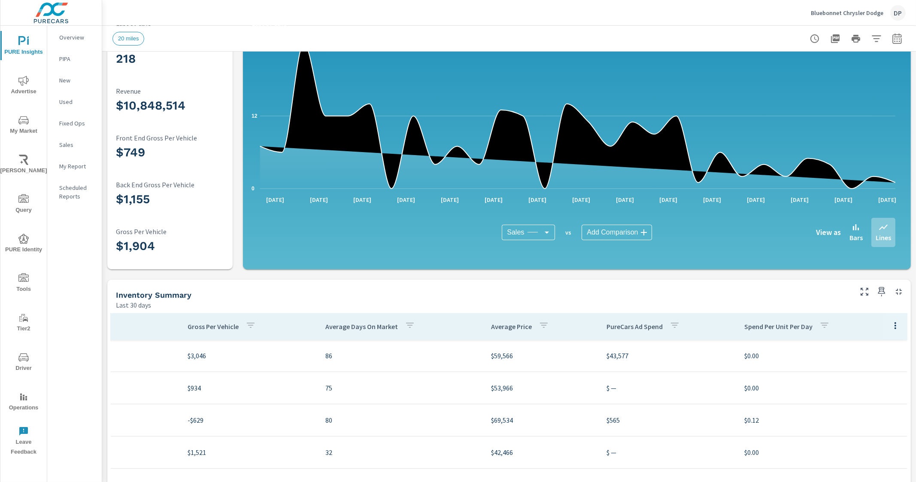
click at [890, 323] on icon "button" at bounding box center [895, 325] width 10 height 10
click at [865, 383] on span "Customize columns..." at bounding box center [876, 383] width 54 height 9
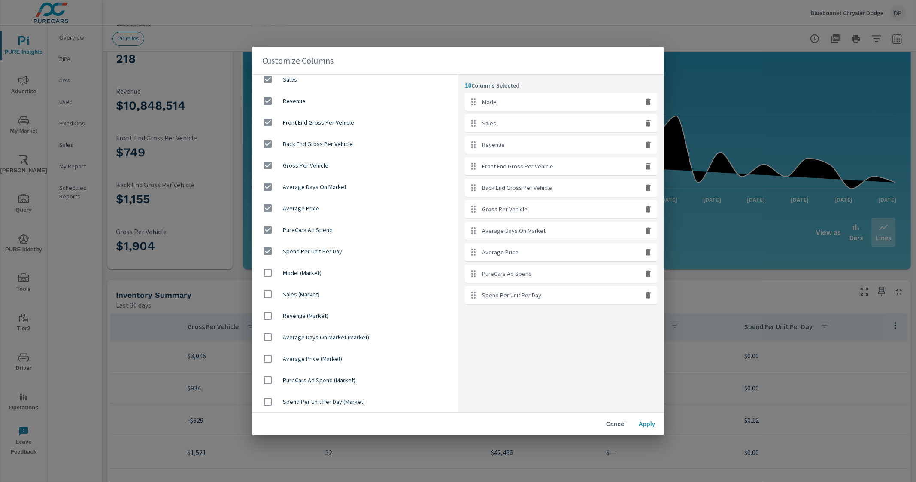
scroll to position [0, 0]
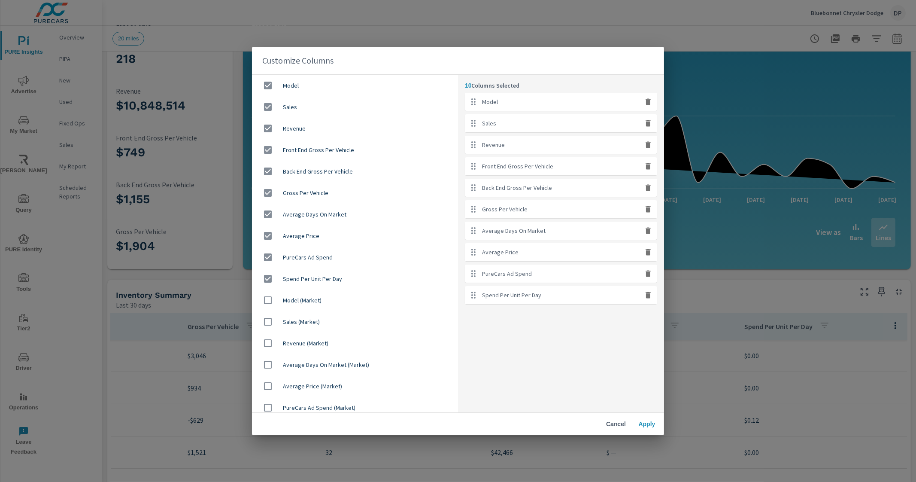
click at [266, 151] on input "checkbox" at bounding box center [268, 150] width 18 height 18
checkbox input "false"
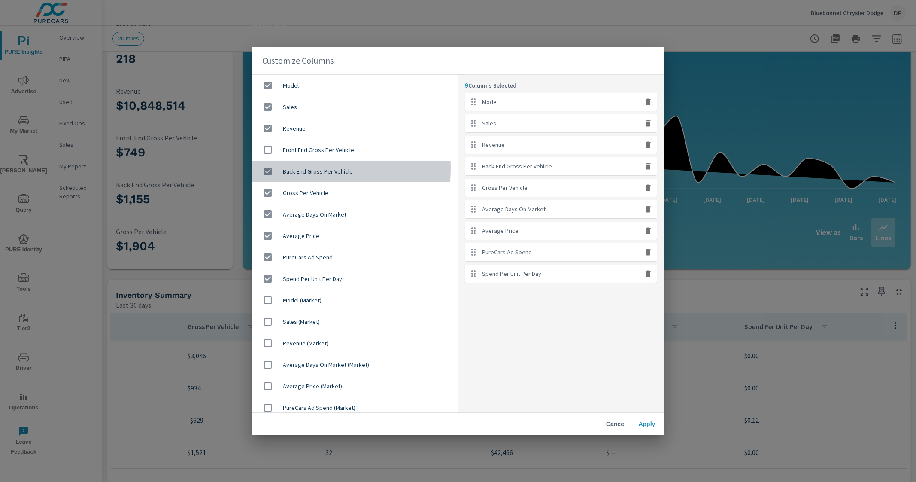
drag, startPoint x: 268, startPoint y: 168, endPoint x: 270, endPoint y: 177, distance: 8.8
click at [268, 169] on input "checkbox" at bounding box center [268, 171] width 18 height 18
checkbox input "false"
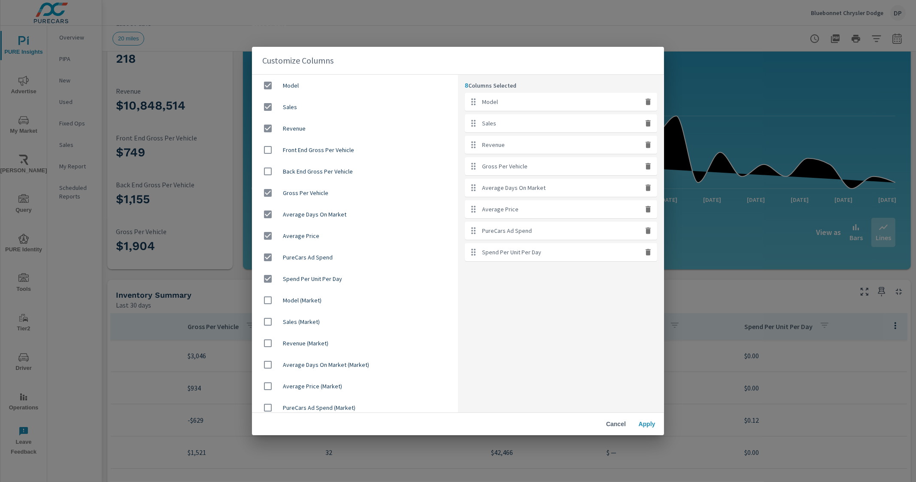
click at [270, 193] on input "checkbox" at bounding box center [268, 193] width 18 height 18
checkbox input "false"
click at [647, 424] on span "Apply" at bounding box center [647, 424] width 21 height 8
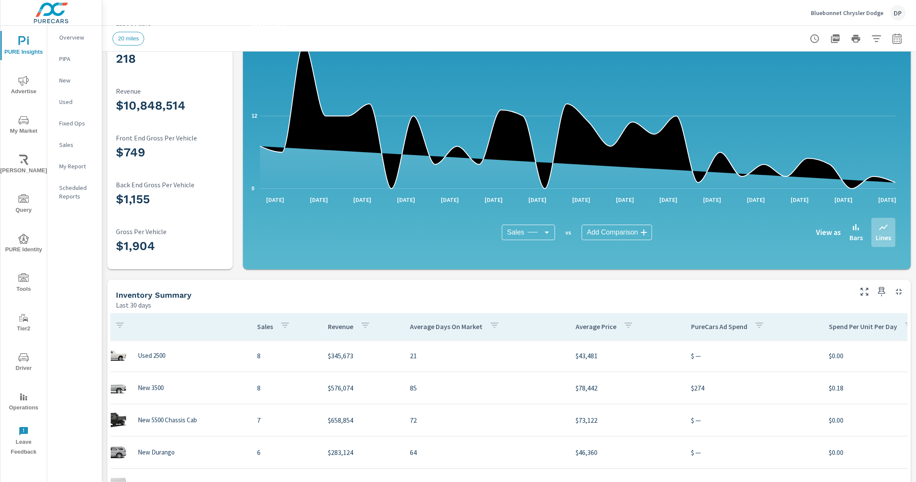
scroll to position [48, 28]
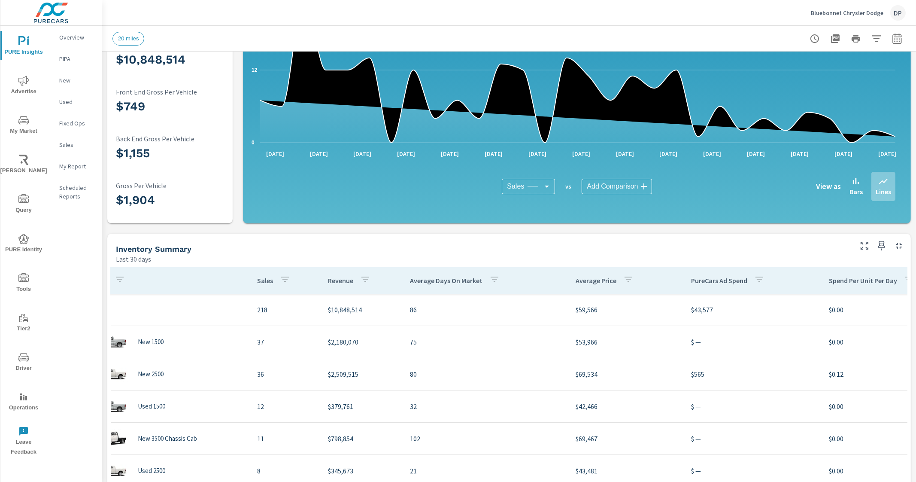
scroll to position [107, 0]
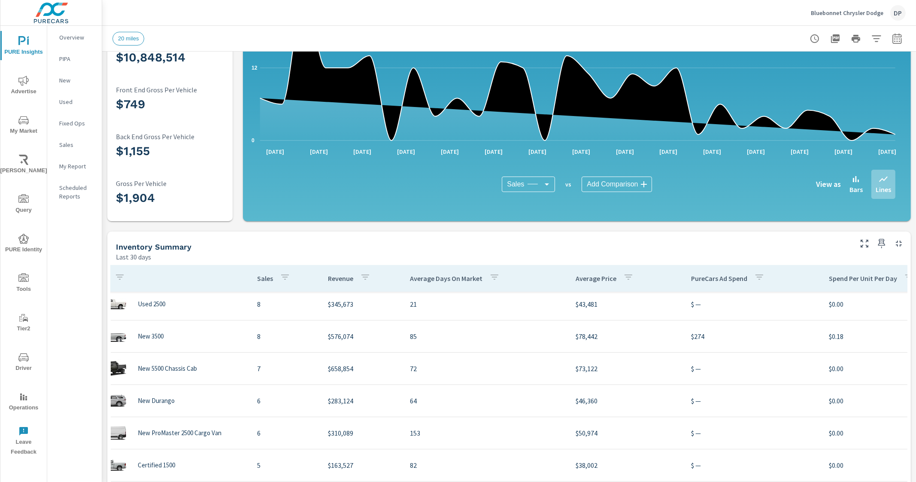
scroll to position [175, 28]
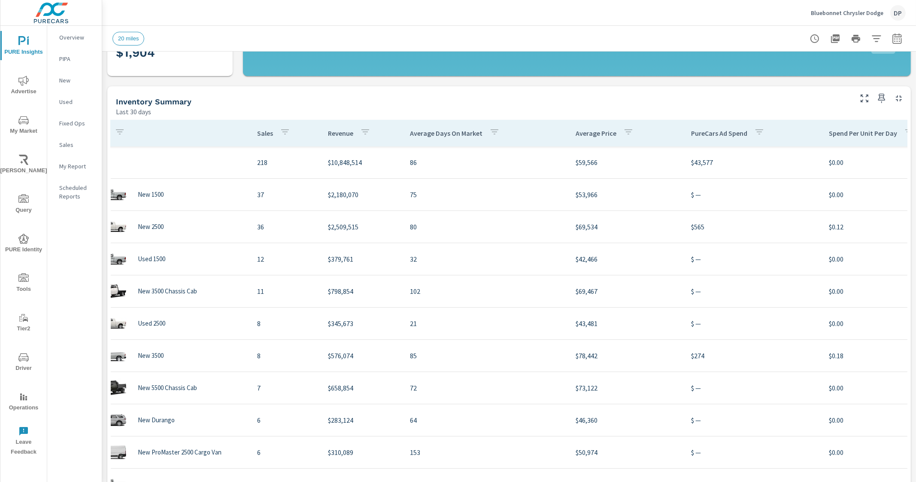
scroll to position [273, 0]
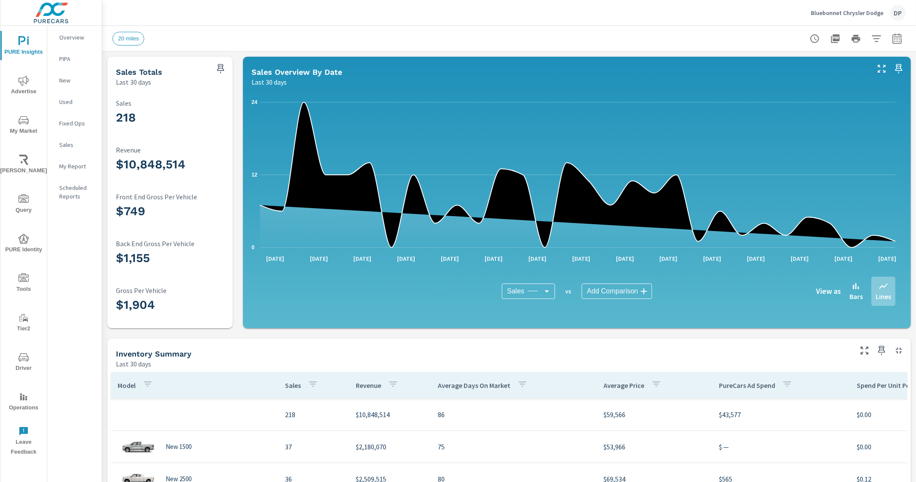
scroll to position [53, 0]
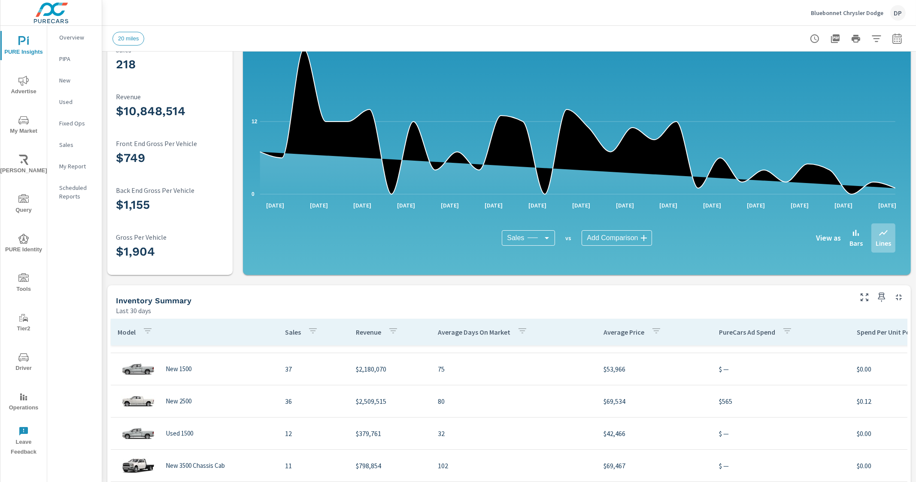
scroll to position [161, 0]
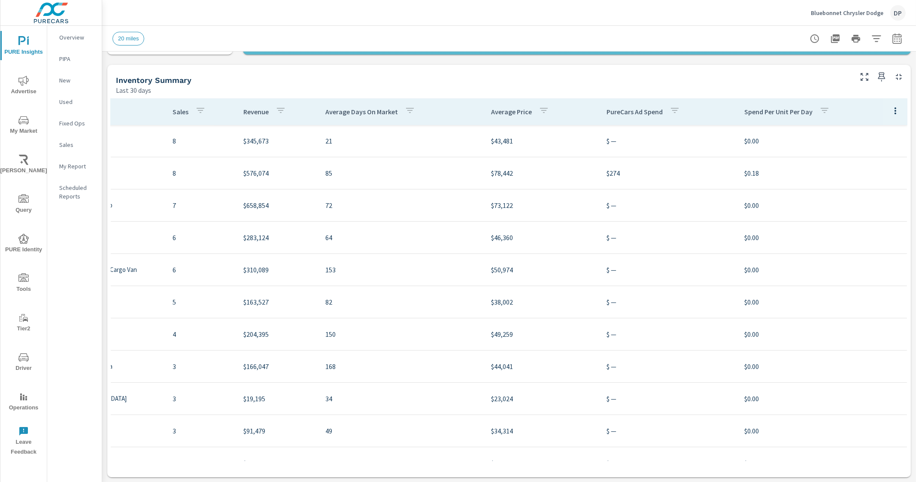
scroll to position [161, 129]
click at [887, 104] on button "button" at bounding box center [895, 111] width 17 height 18
